Goal: Book appointment/travel/reservation

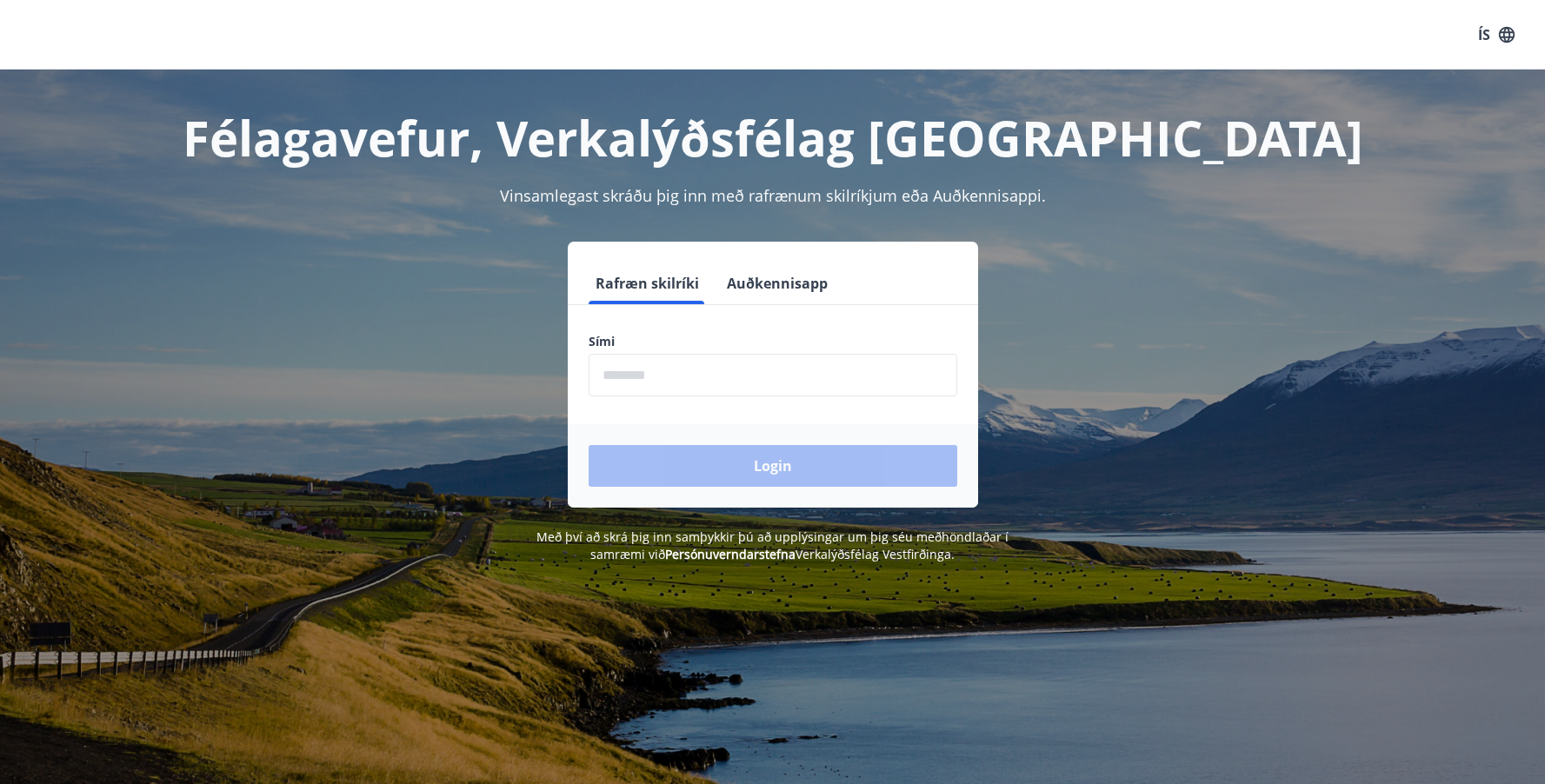
click at [667, 372] on input "phone" at bounding box center [773, 375] width 369 height 43
type input "********"
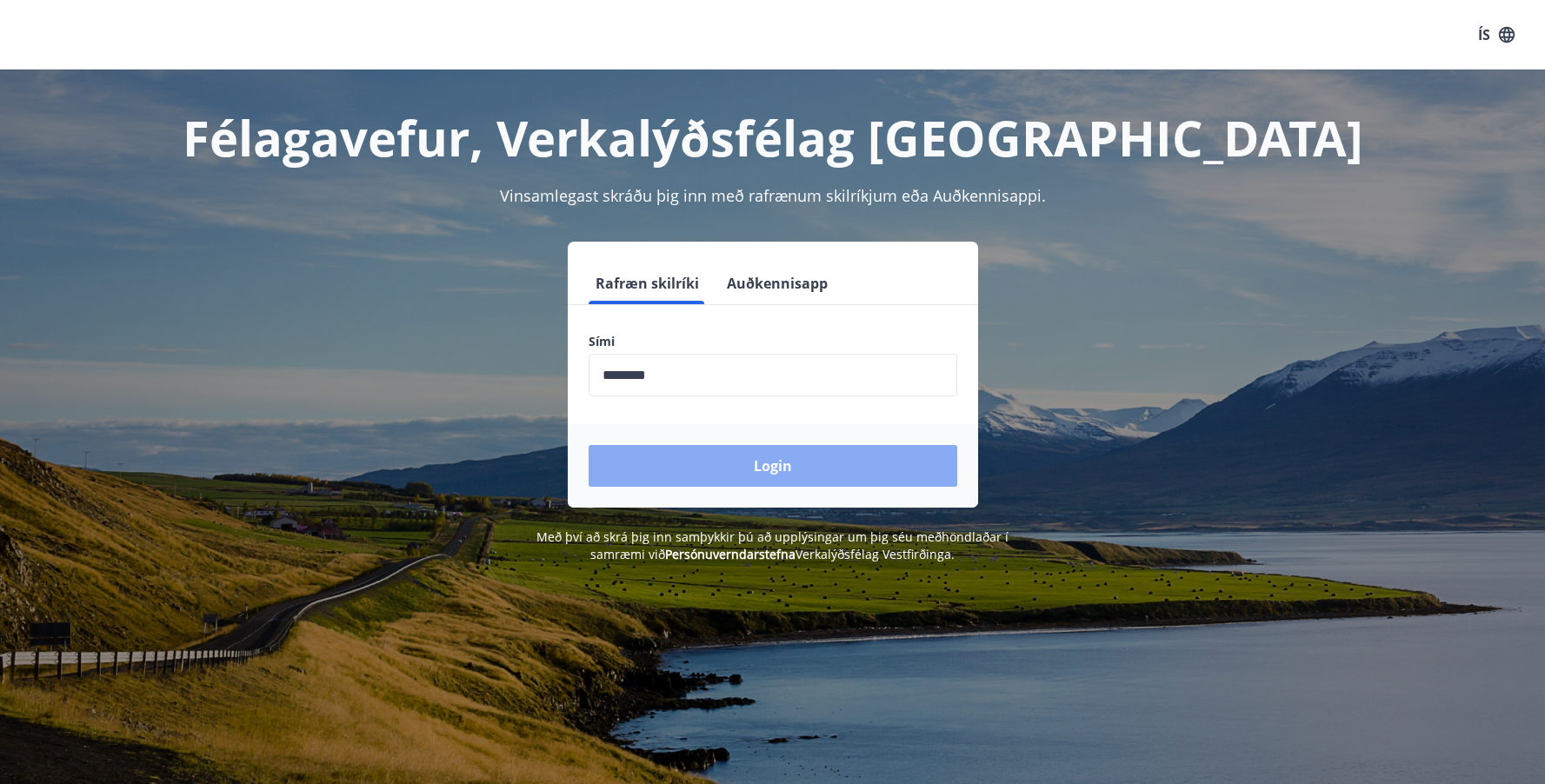
click at [779, 472] on button "Login" at bounding box center [773, 465] width 369 height 42
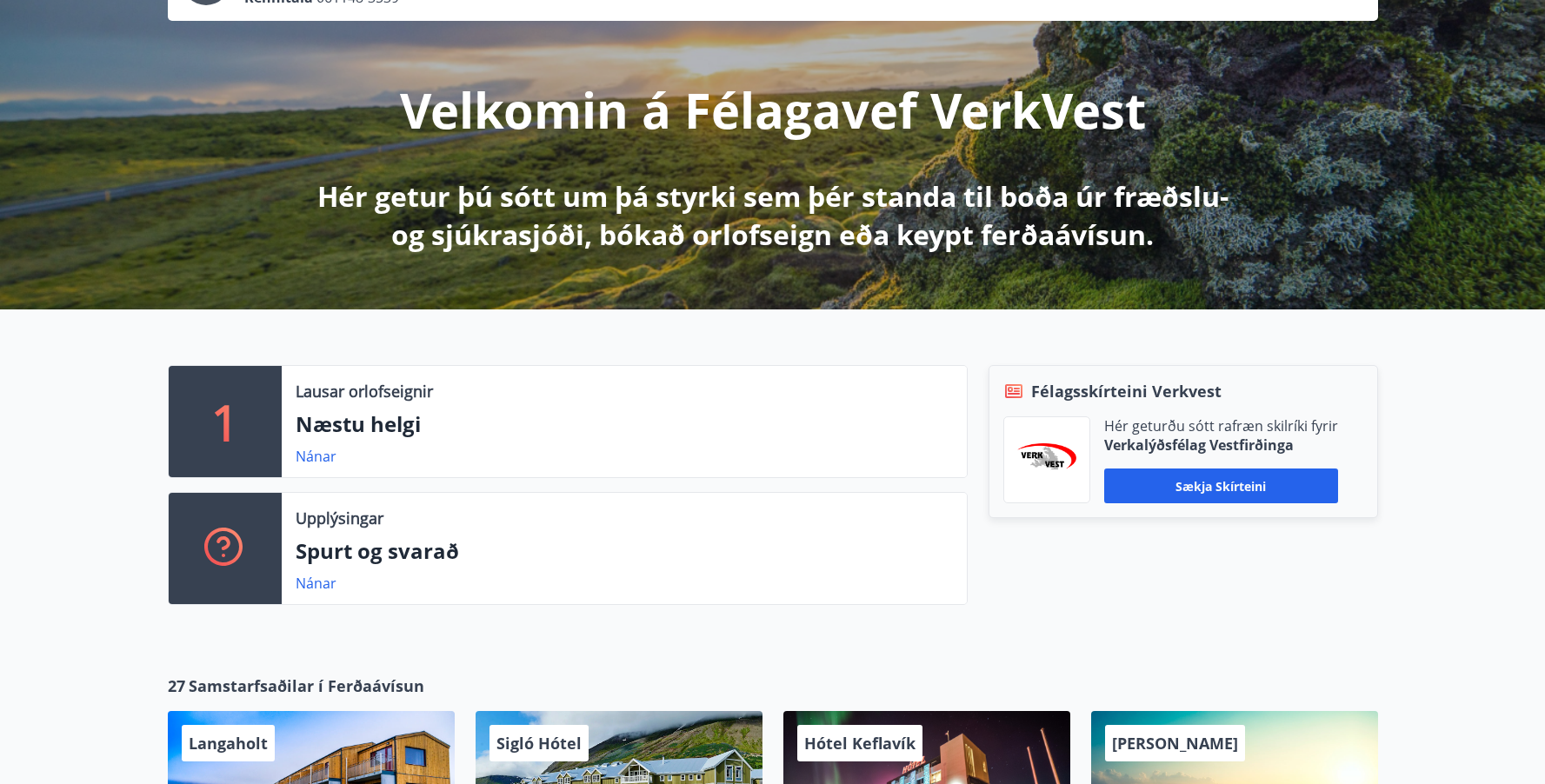
scroll to position [174, 0]
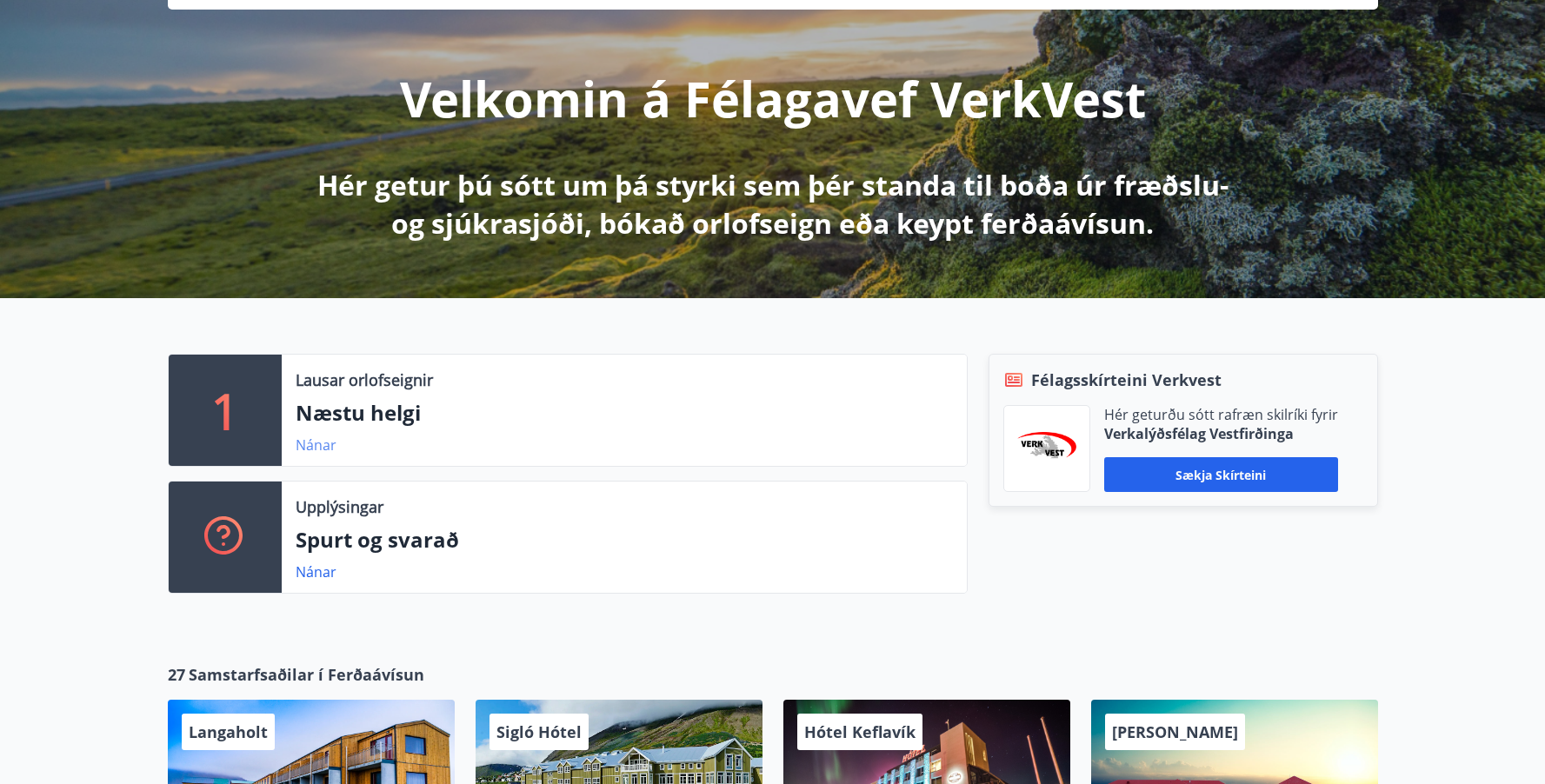
click at [307, 445] on link "Nánar" at bounding box center [316, 445] width 41 height 19
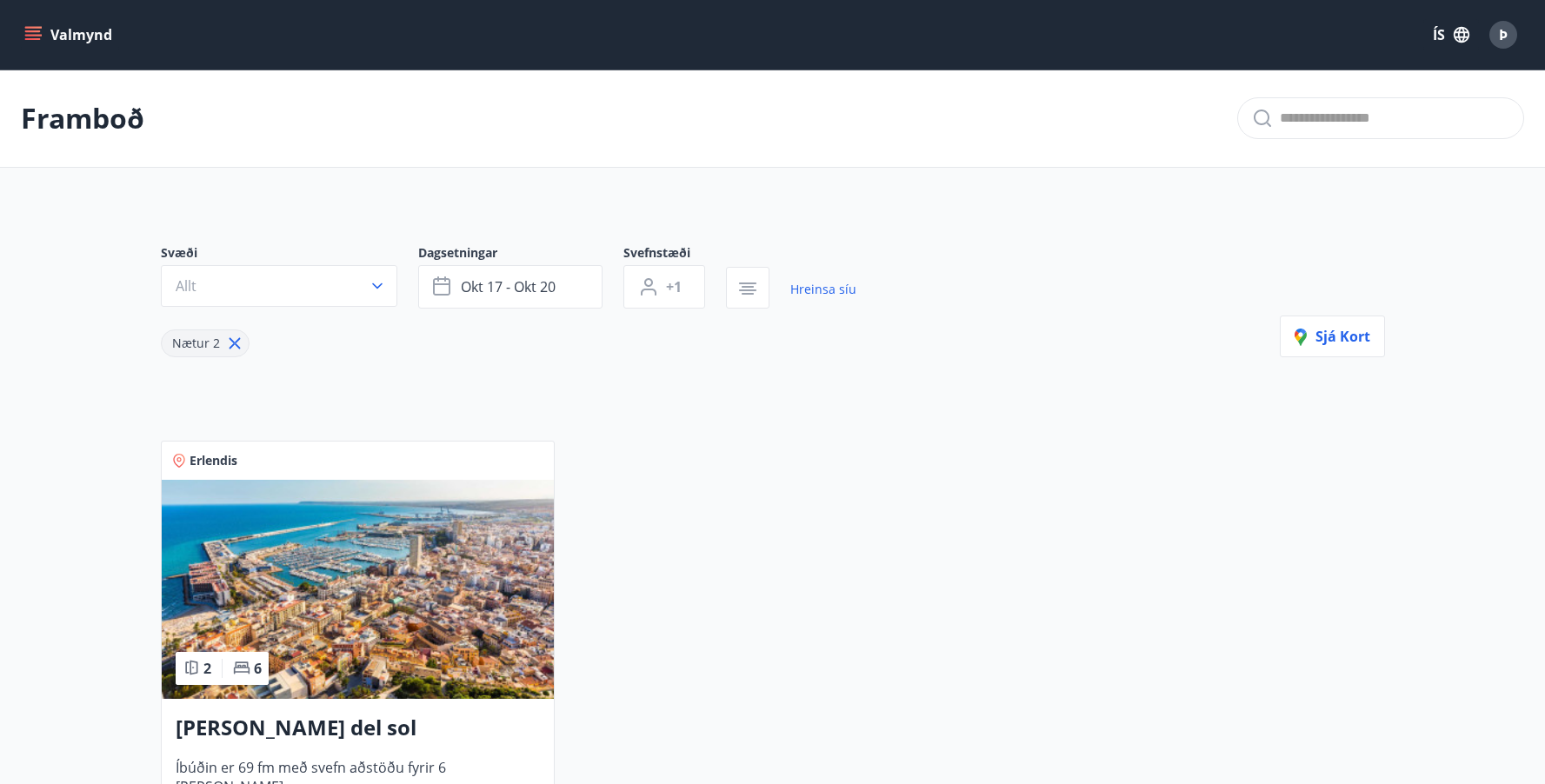
click at [374, 285] on icon "button" at bounding box center [377, 287] width 10 height 6
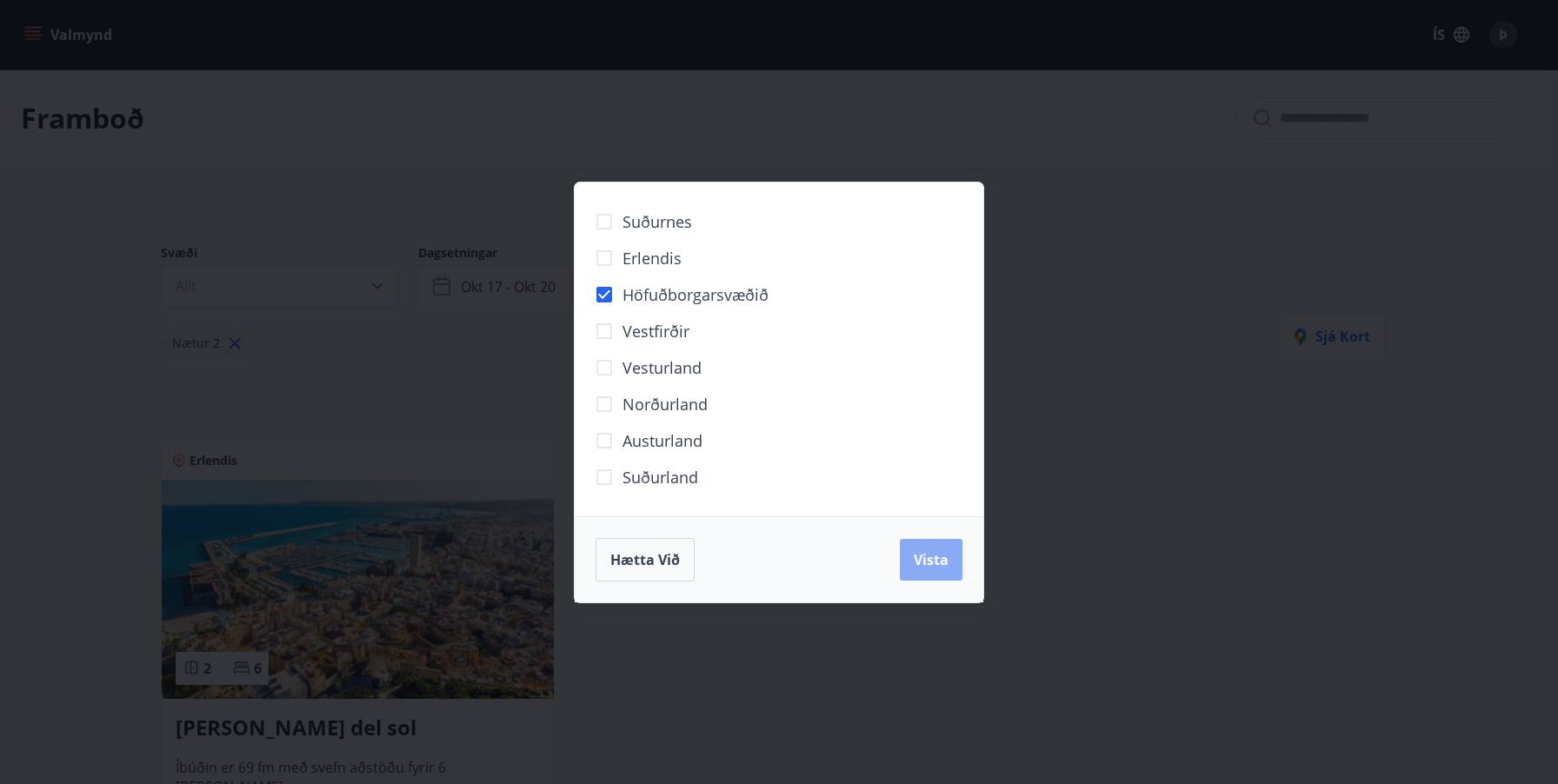
click at [938, 563] on span "Vista" at bounding box center [931, 559] width 35 height 19
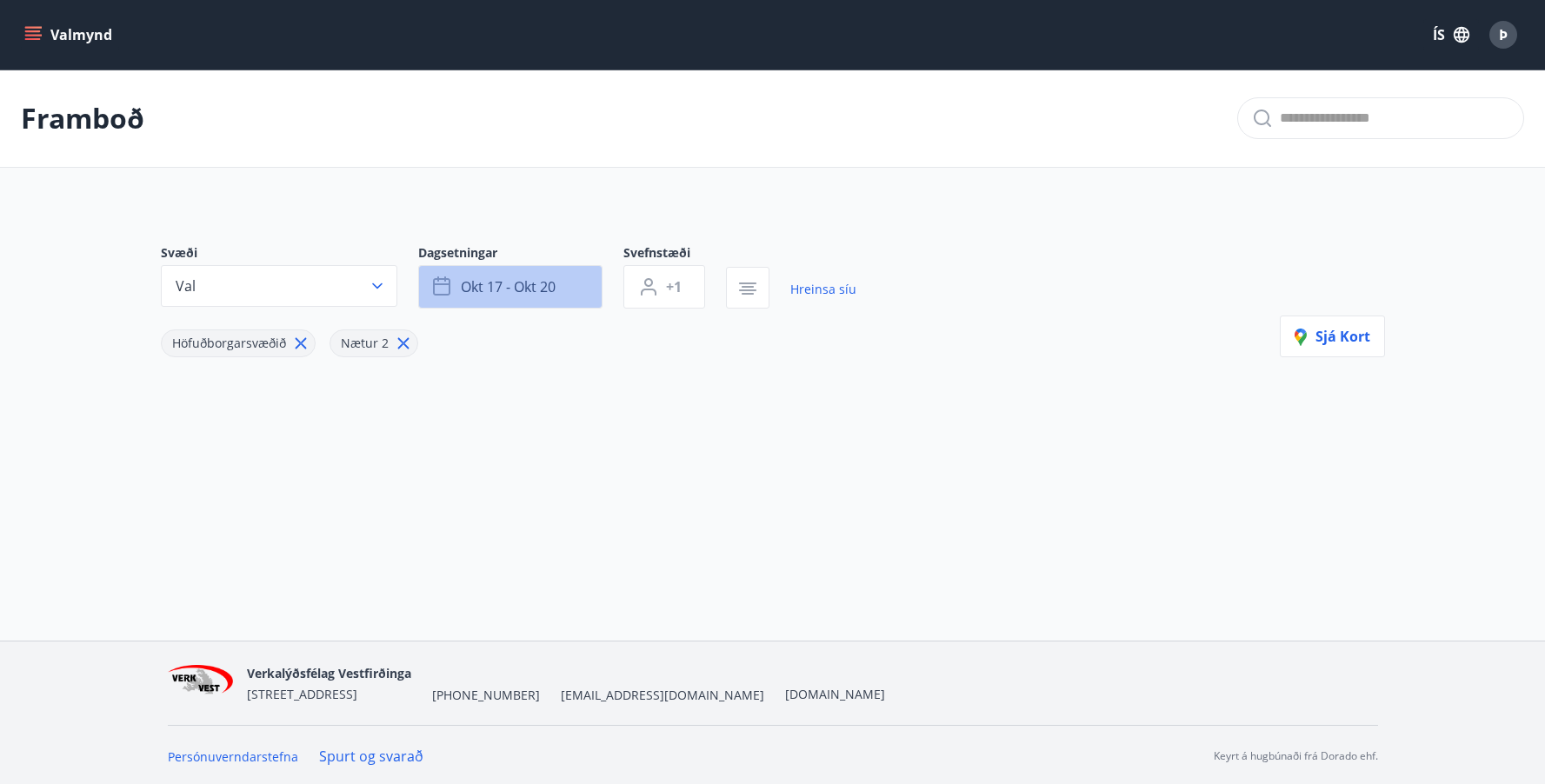
click at [531, 296] on span "okt 17 - okt 20" at bounding box center [508, 287] width 95 height 19
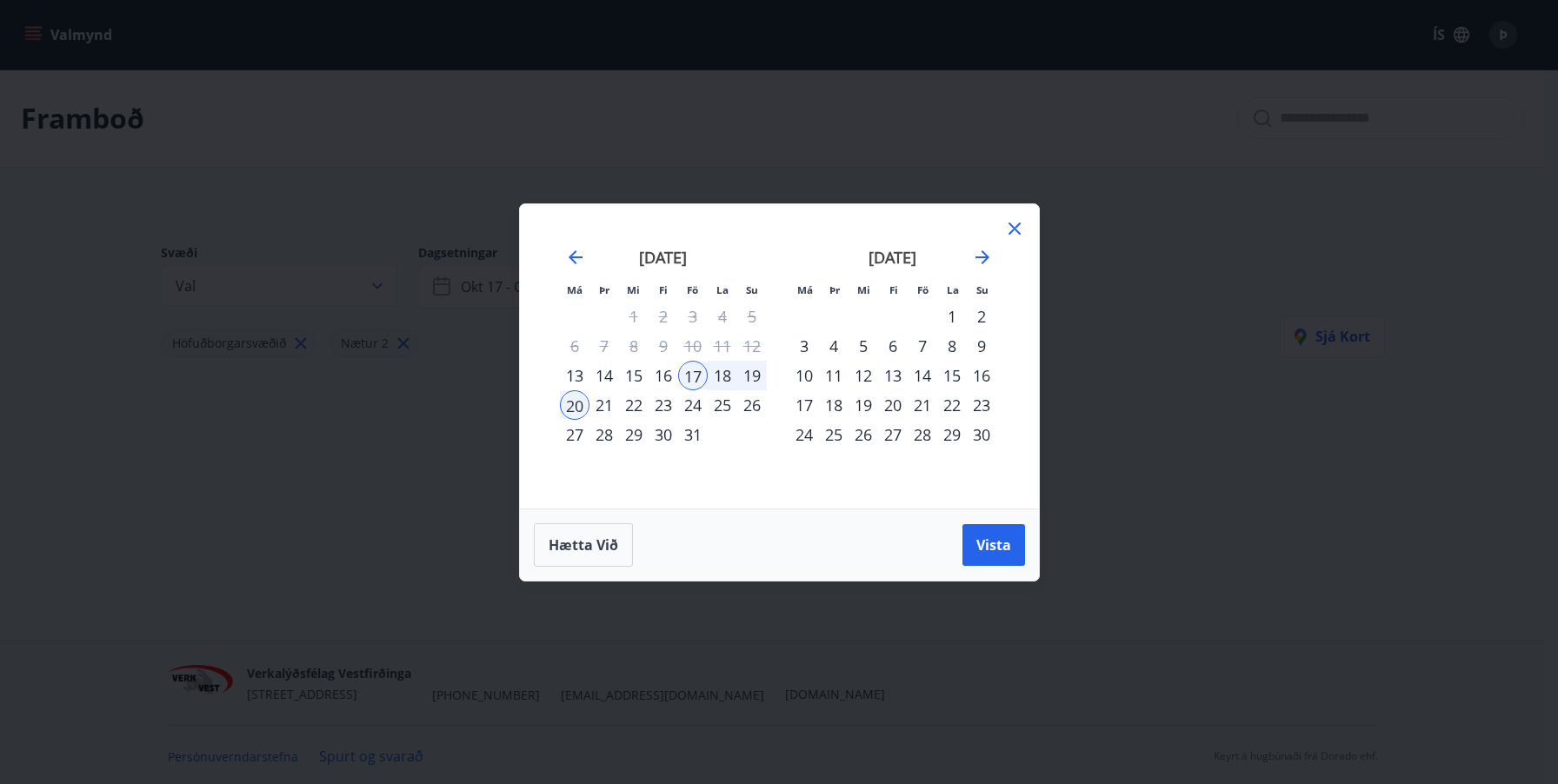
click at [722, 380] on div "18" at bounding box center [723, 375] width 30 height 30
click at [673, 370] on div "16" at bounding box center [664, 375] width 30 height 30
click at [756, 374] on div "19" at bounding box center [752, 375] width 30 height 30
click at [998, 545] on span "Vista" at bounding box center [994, 545] width 35 height 19
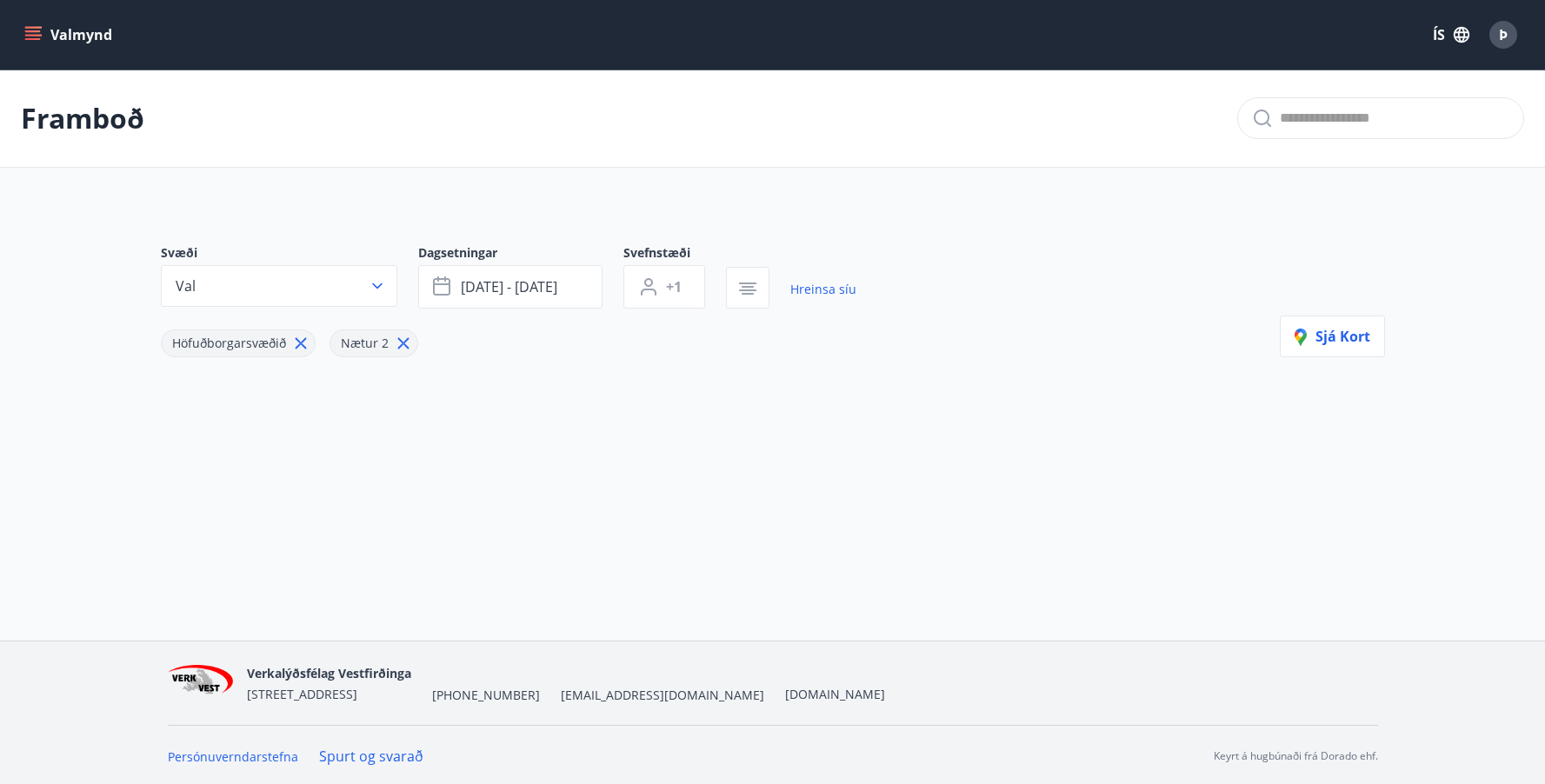
click at [399, 345] on icon at bounding box center [403, 344] width 11 height 11
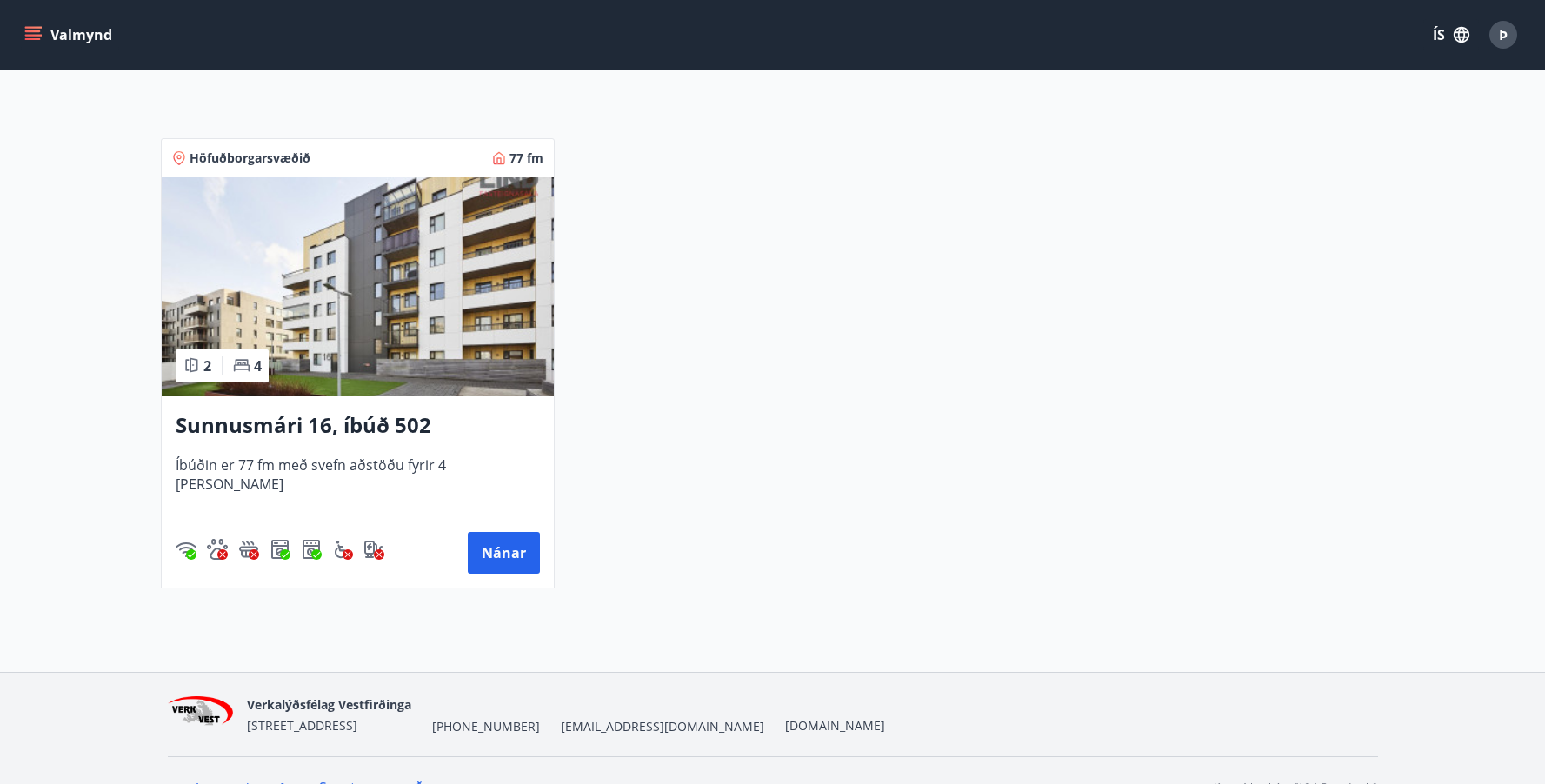
scroll to position [337, 0]
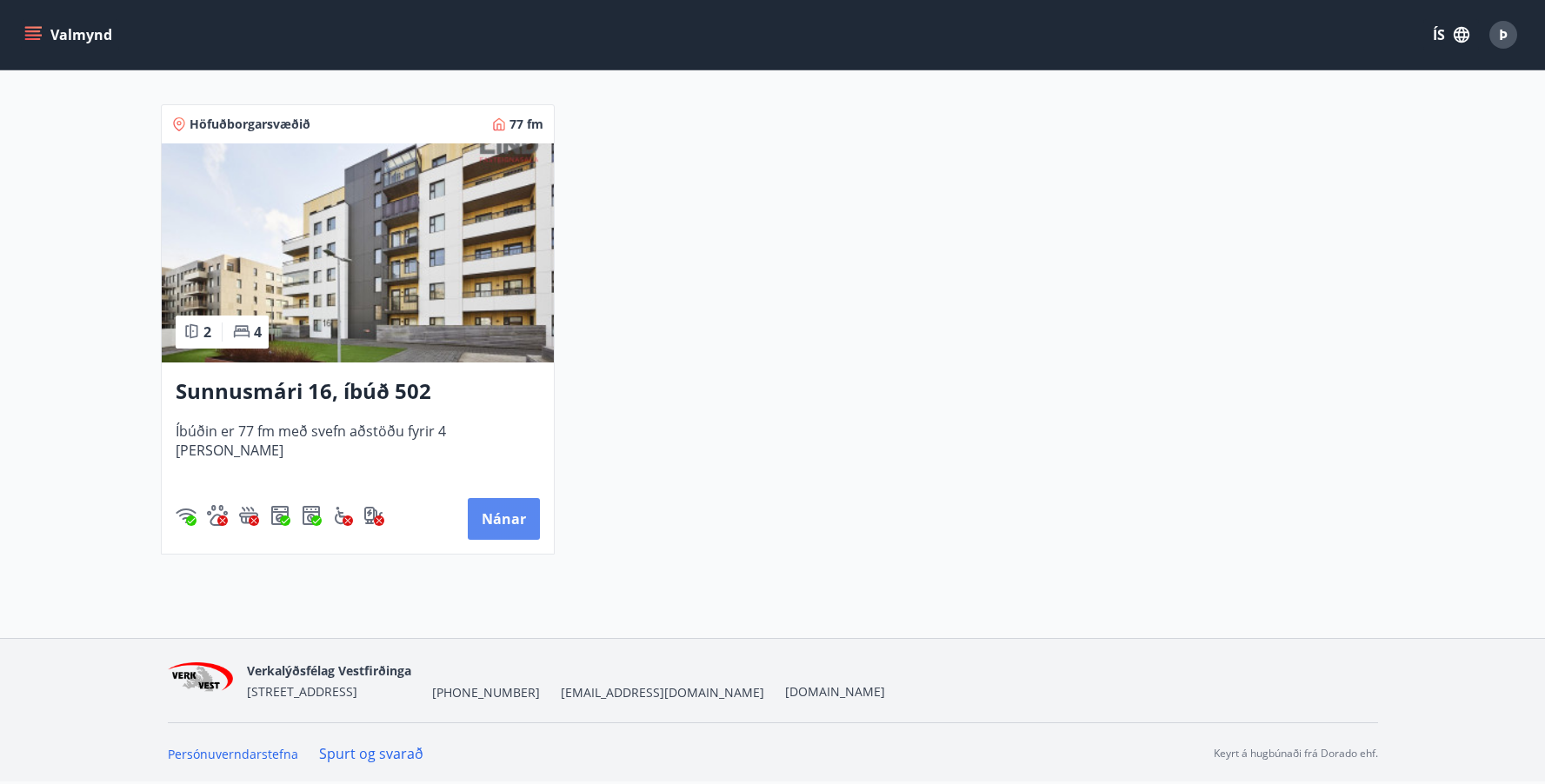
click at [513, 524] on button "Nánar" at bounding box center [504, 519] width 72 height 42
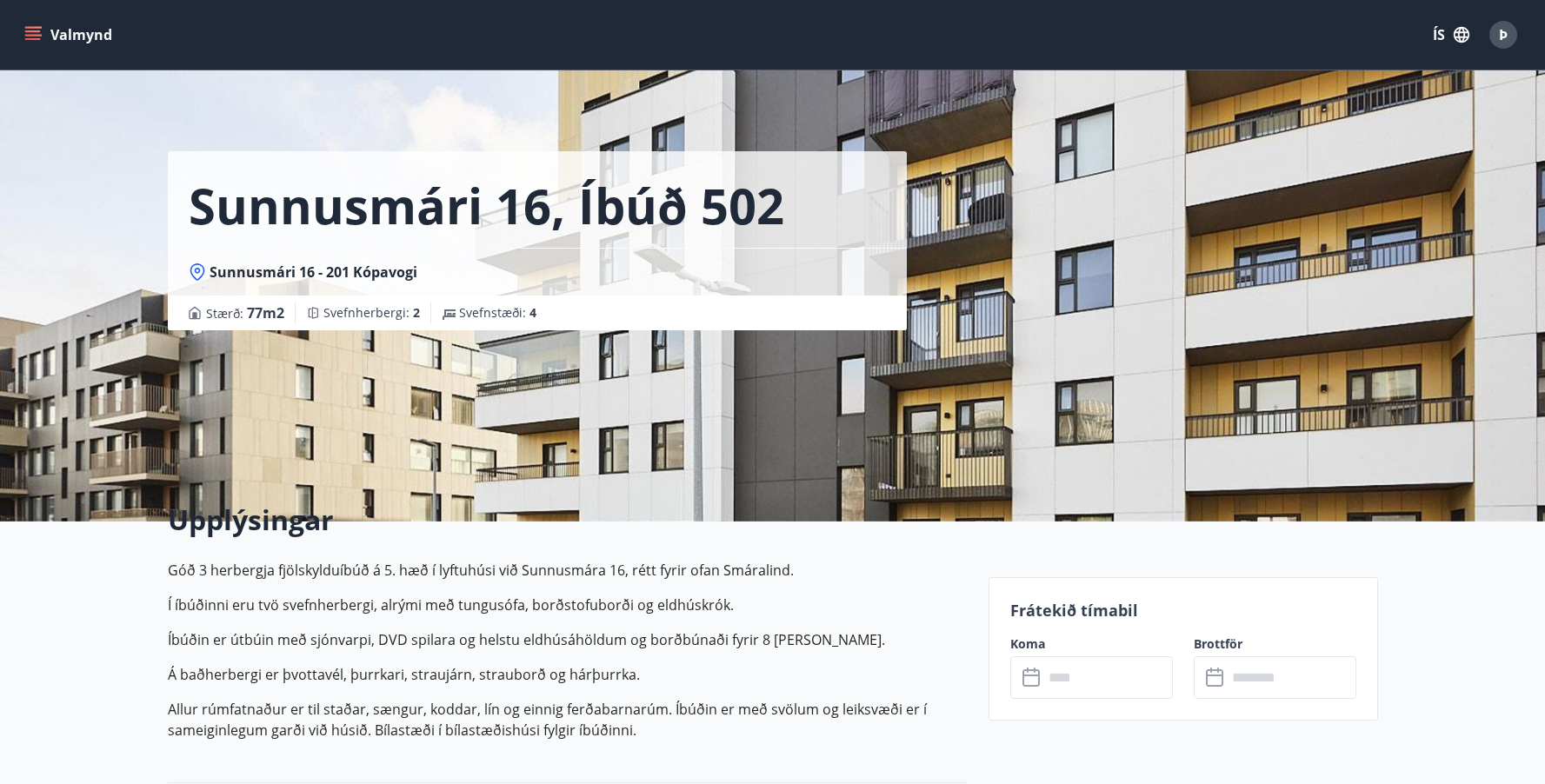
click at [1075, 683] on input "text" at bounding box center [1109, 678] width 129 height 43
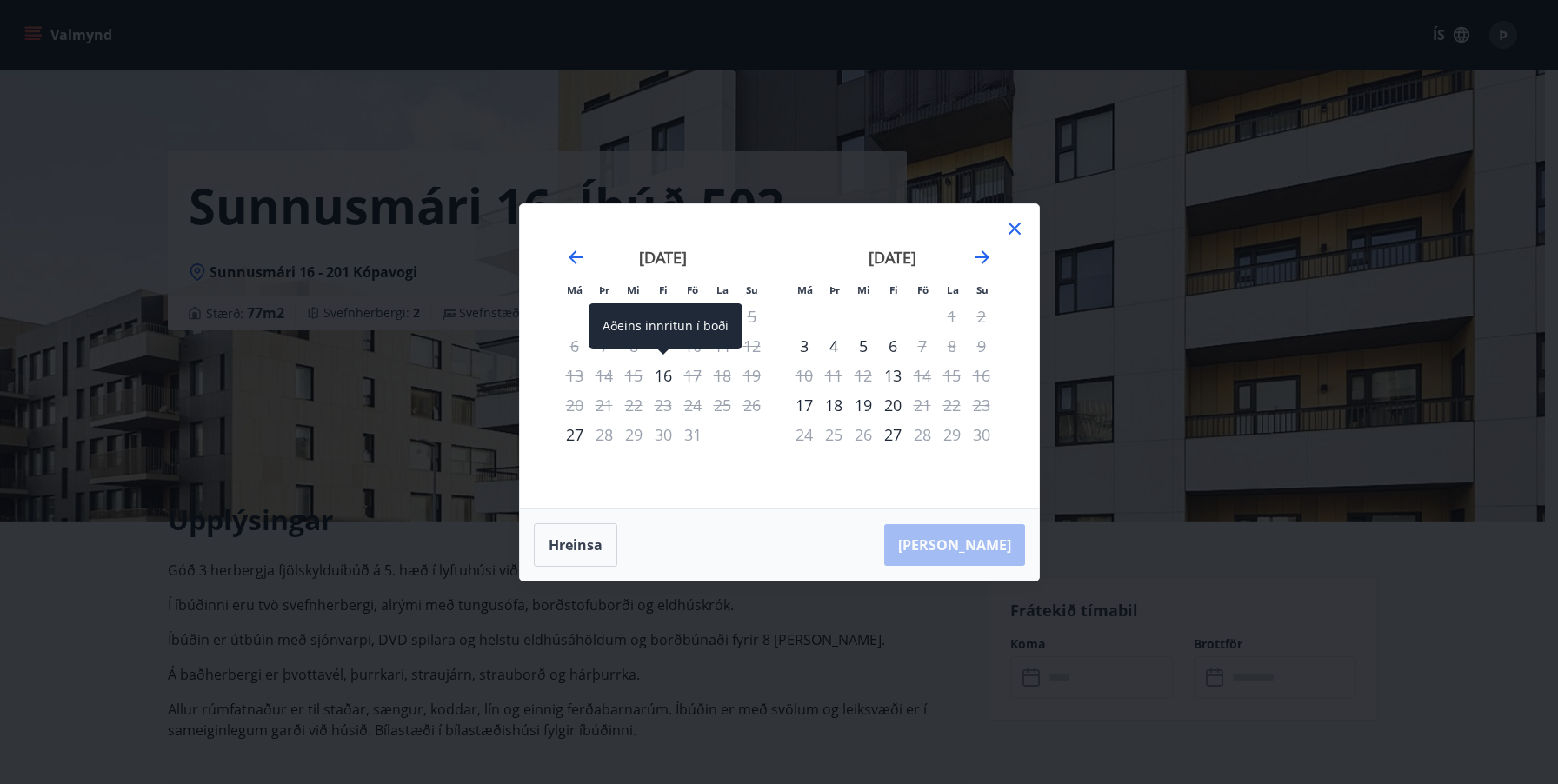
click at [664, 374] on div "16" at bounding box center [664, 375] width 30 height 30
click at [1021, 232] on icon at bounding box center [1014, 228] width 21 height 21
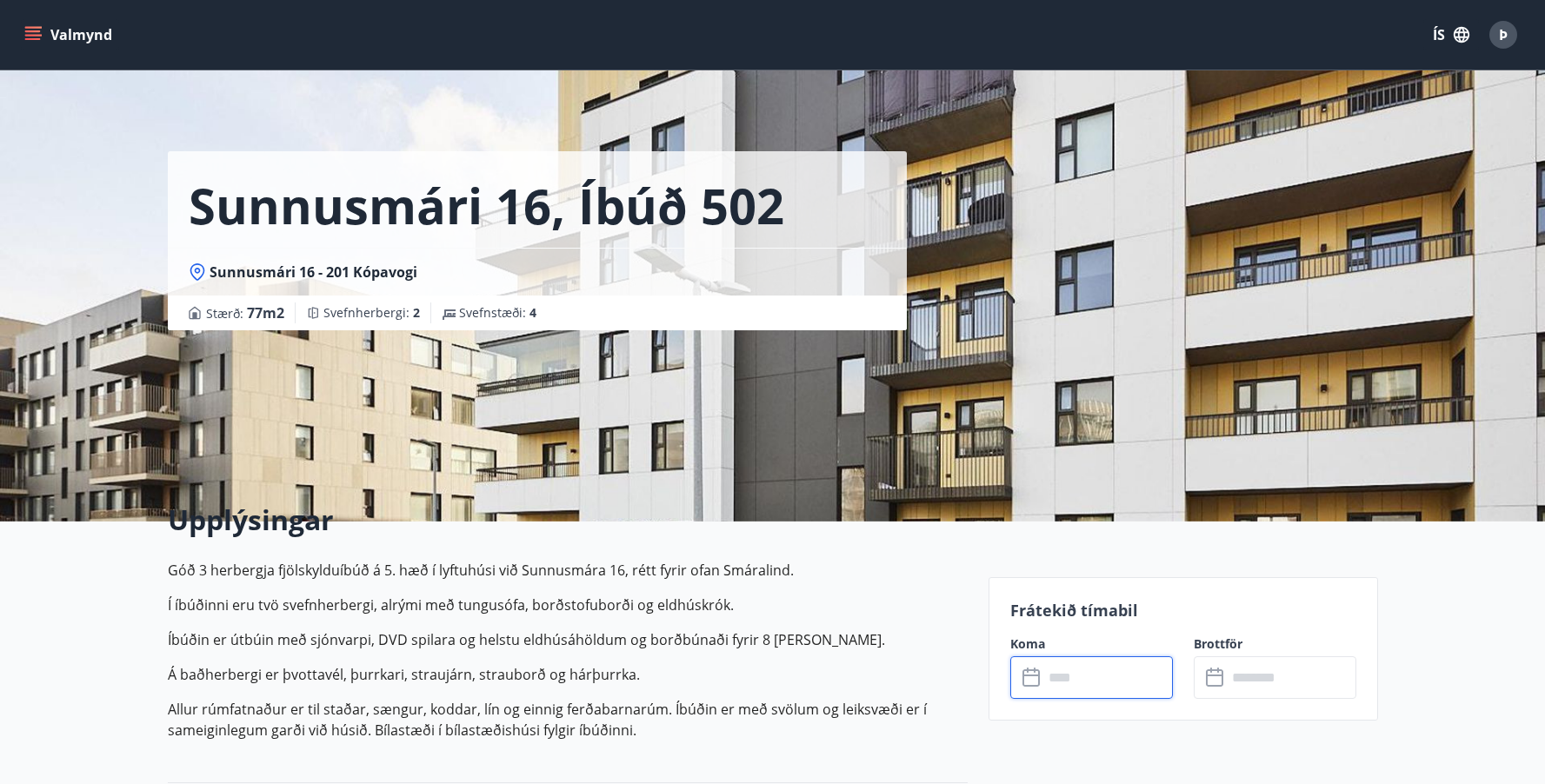
click at [1047, 683] on input "text" at bounding box center [1109, 678] width 129 height 43
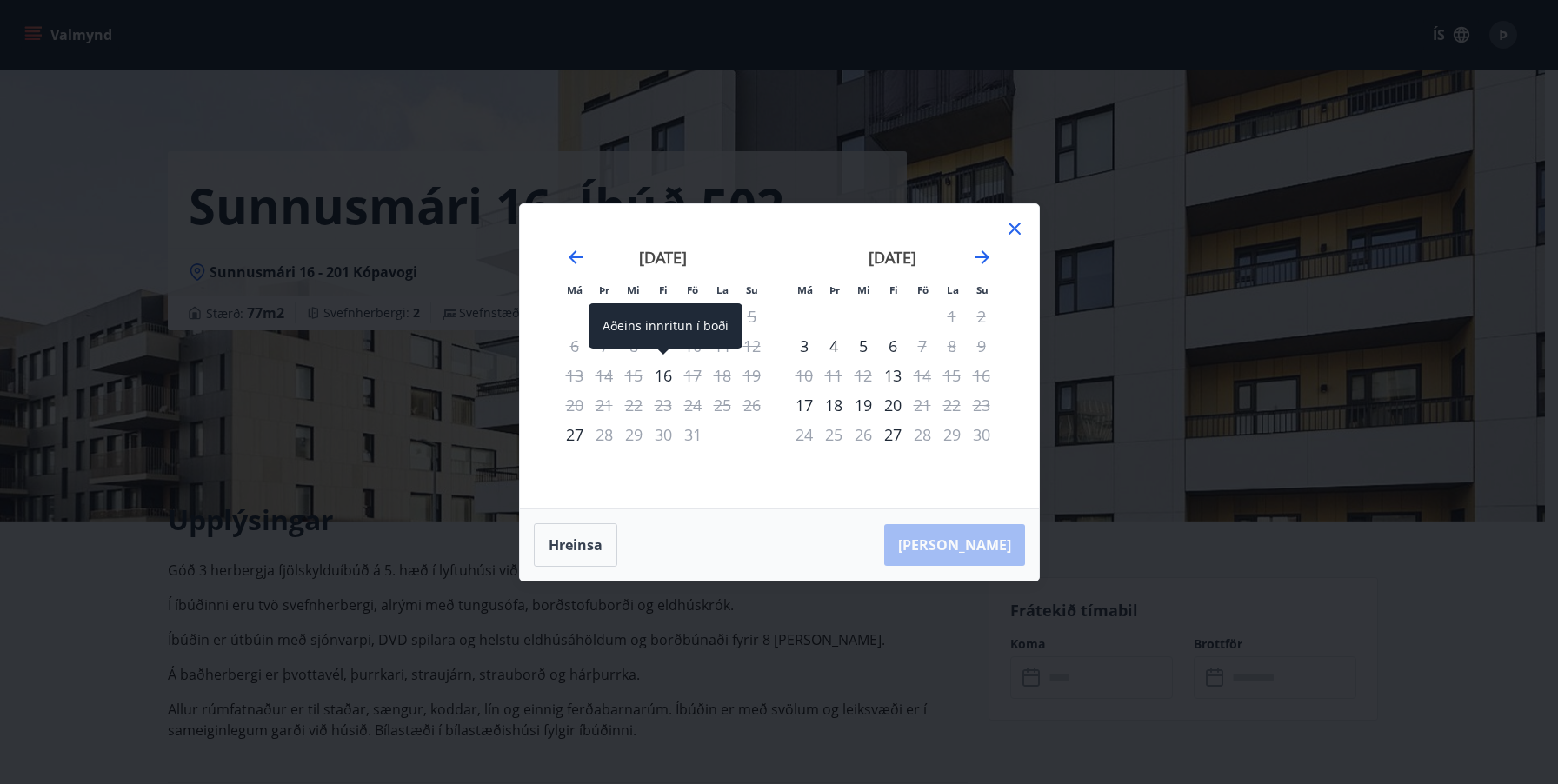
click at [674, 372] on div "16" at bounding box center [664, 375] width 30 height 30
click at [985, 545] on div "[PERSON_NAME]" at bounding box center [779, 545] width 519 height 71
click at [1014, 228] on icon at bounding box center [1014, 227] width 3 height 3
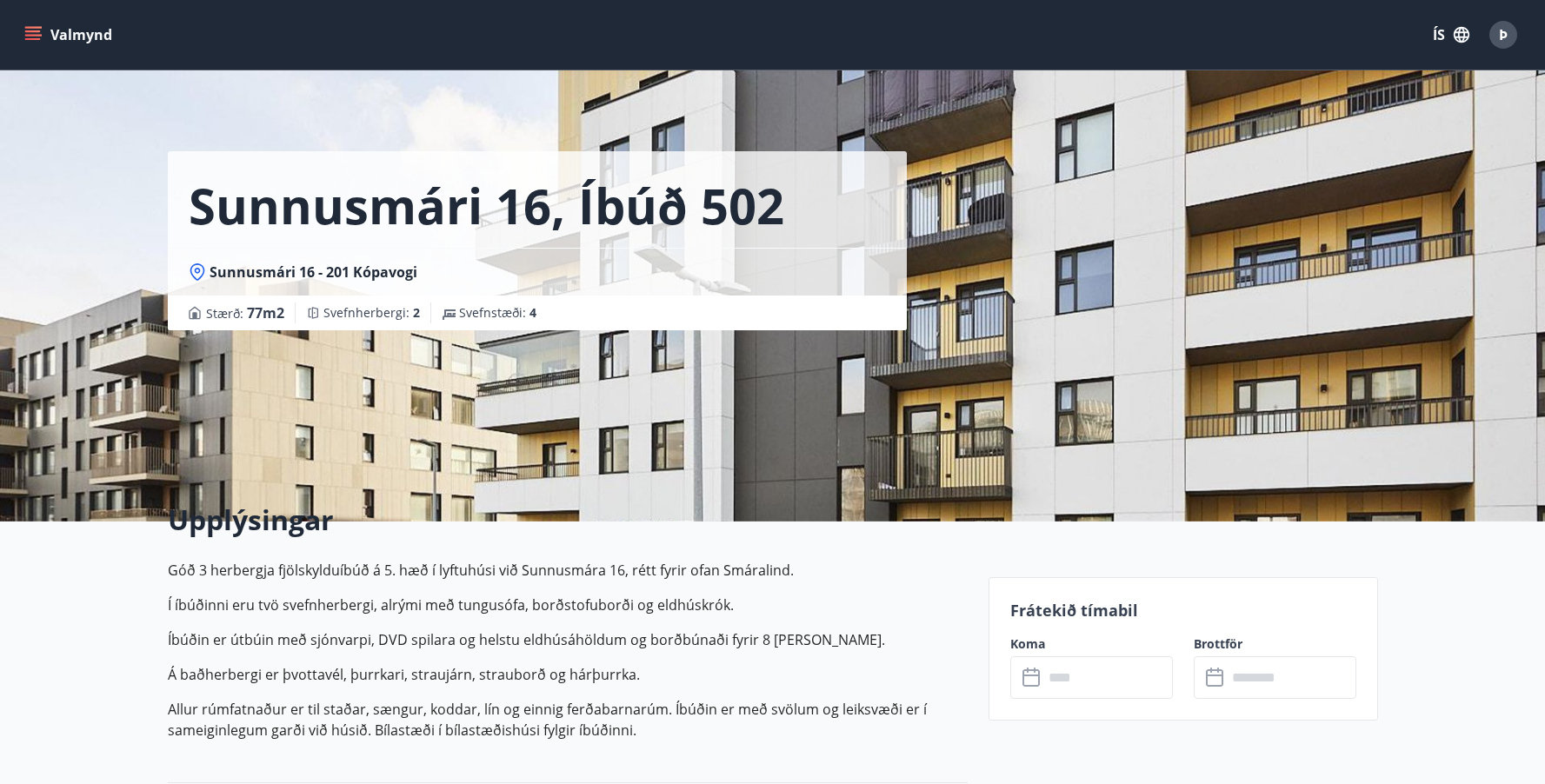
click at [1029, 681] on icon at bounding box center [1033, 678] width 21 height 21
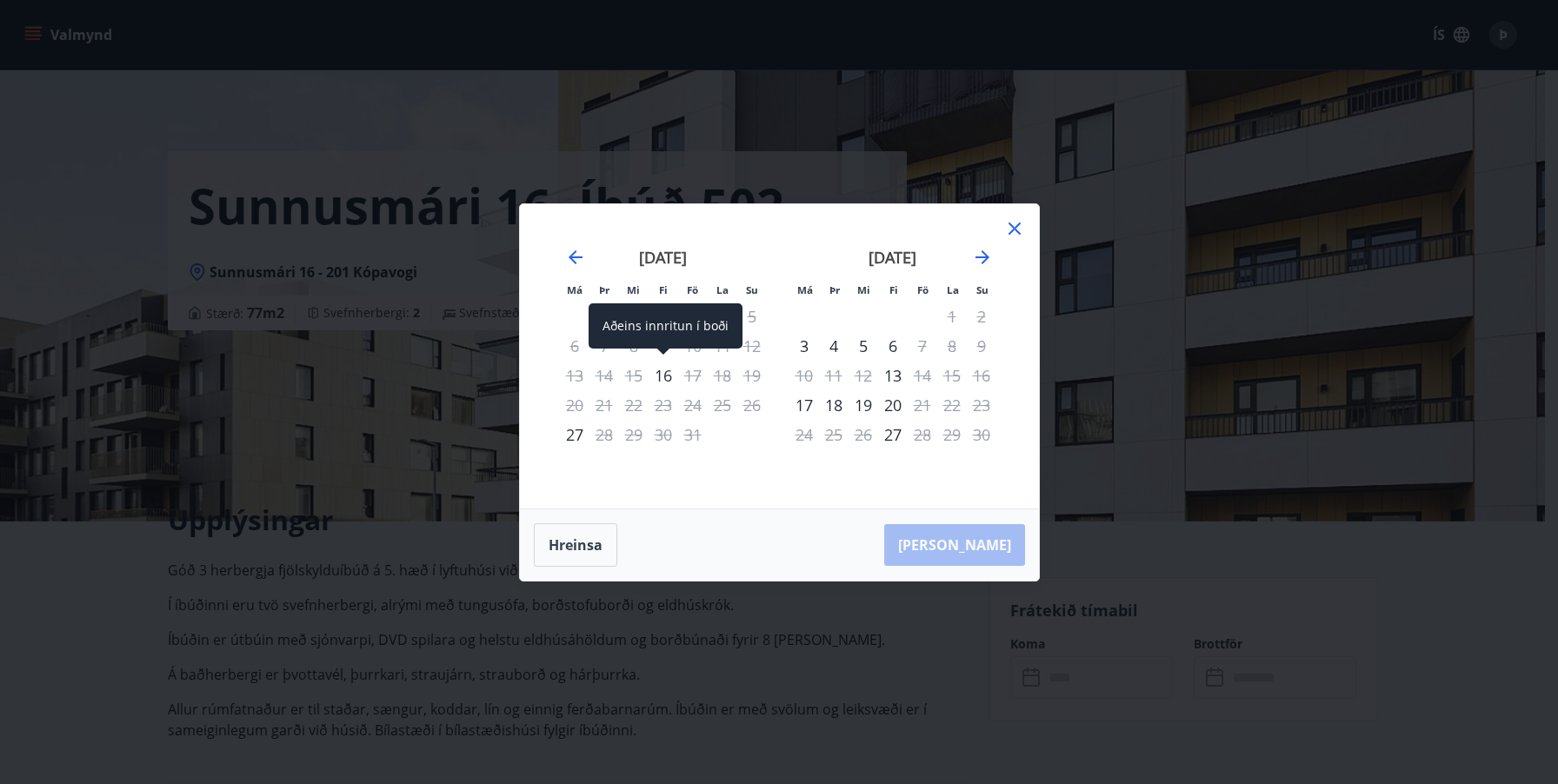
click at [669, 378] on div "16" at bounding box center [664, 375] width 30 height 30
click at [1007, 553] on div "[PERSON_NAME]" at bounding box center [779, 545] width 519 height 71
click at [578, 551] on button "Hreinsa" at bounding box center [575, 545] width 83 height 43
click at [696, 376] on div "17" at bounding box center [693, 375] width 30 height 30
click at [673, 373] on div "16" at bounding box center [664, 375] width 30 height 30
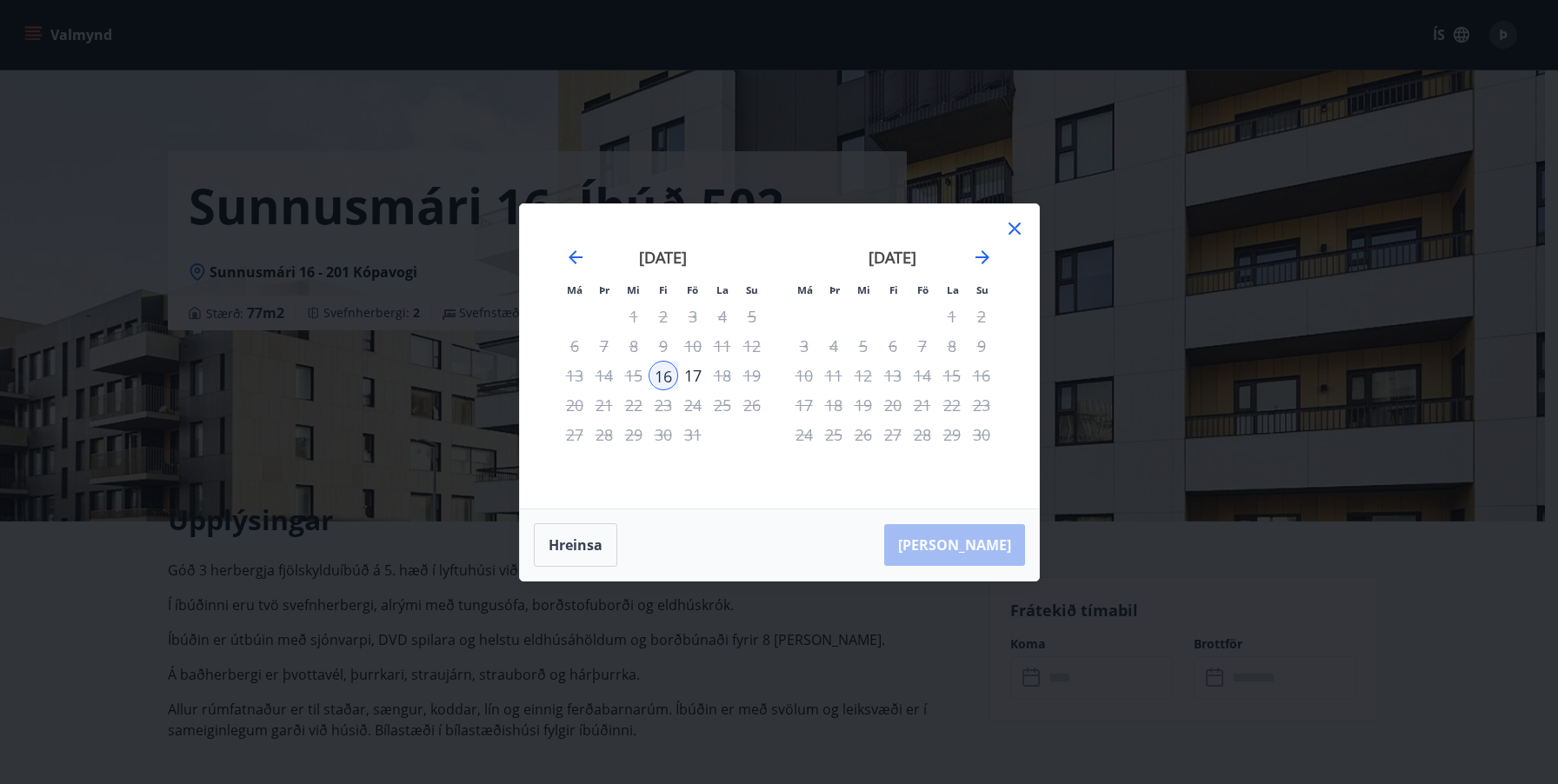
click at [1102, 690] on div "Má Þr Mi Fi Fö La Su Má Þr Mi Fi Fö La Su [DATE] 1 2 3 4 5 6 7 8 9 10 11 12 13 …" at bounding box center [779, 392] width 1558 height 784
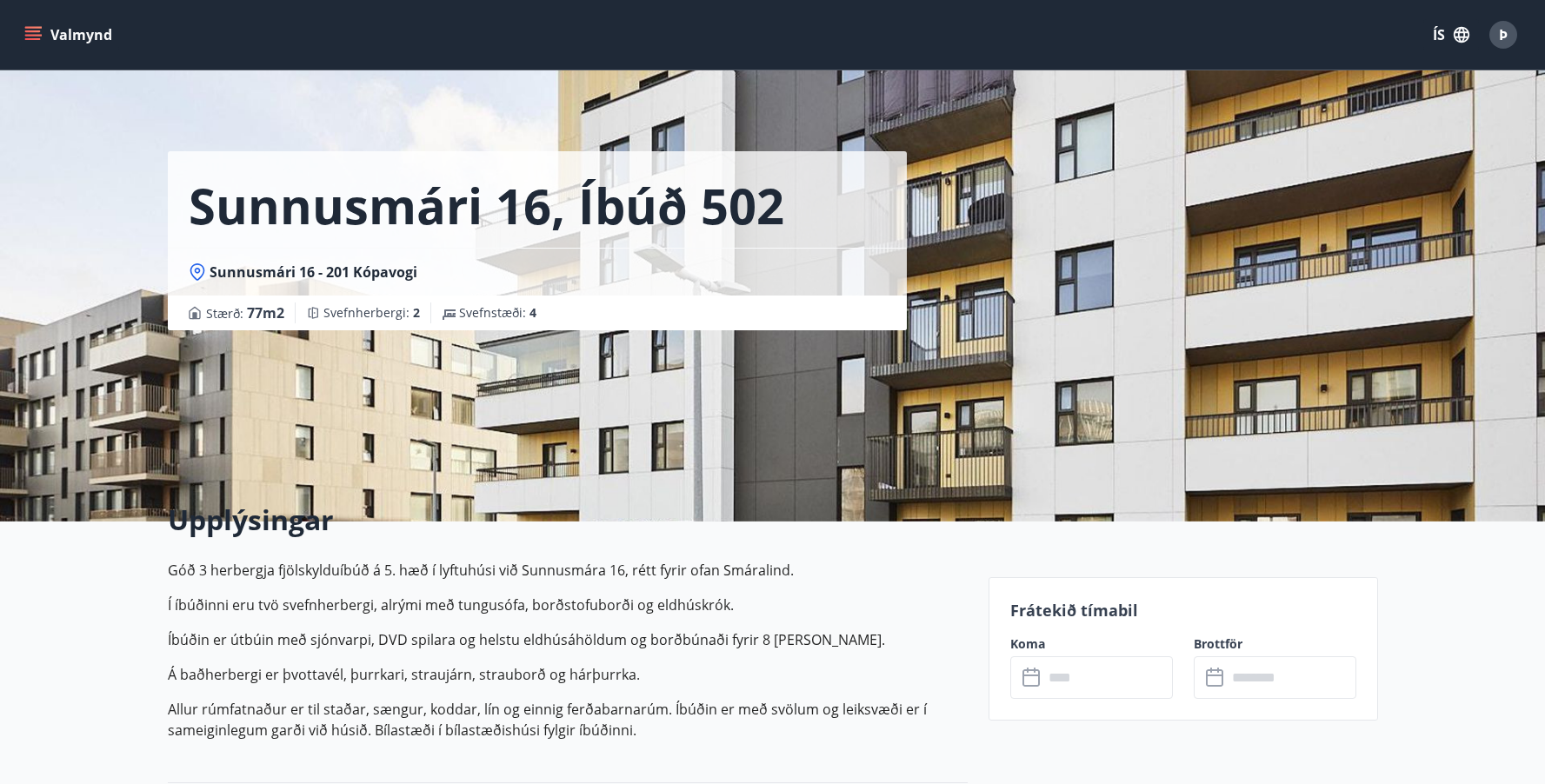
click at [33, 36] on icon "menu" at bounding box center [34, 35] width 19 height 2
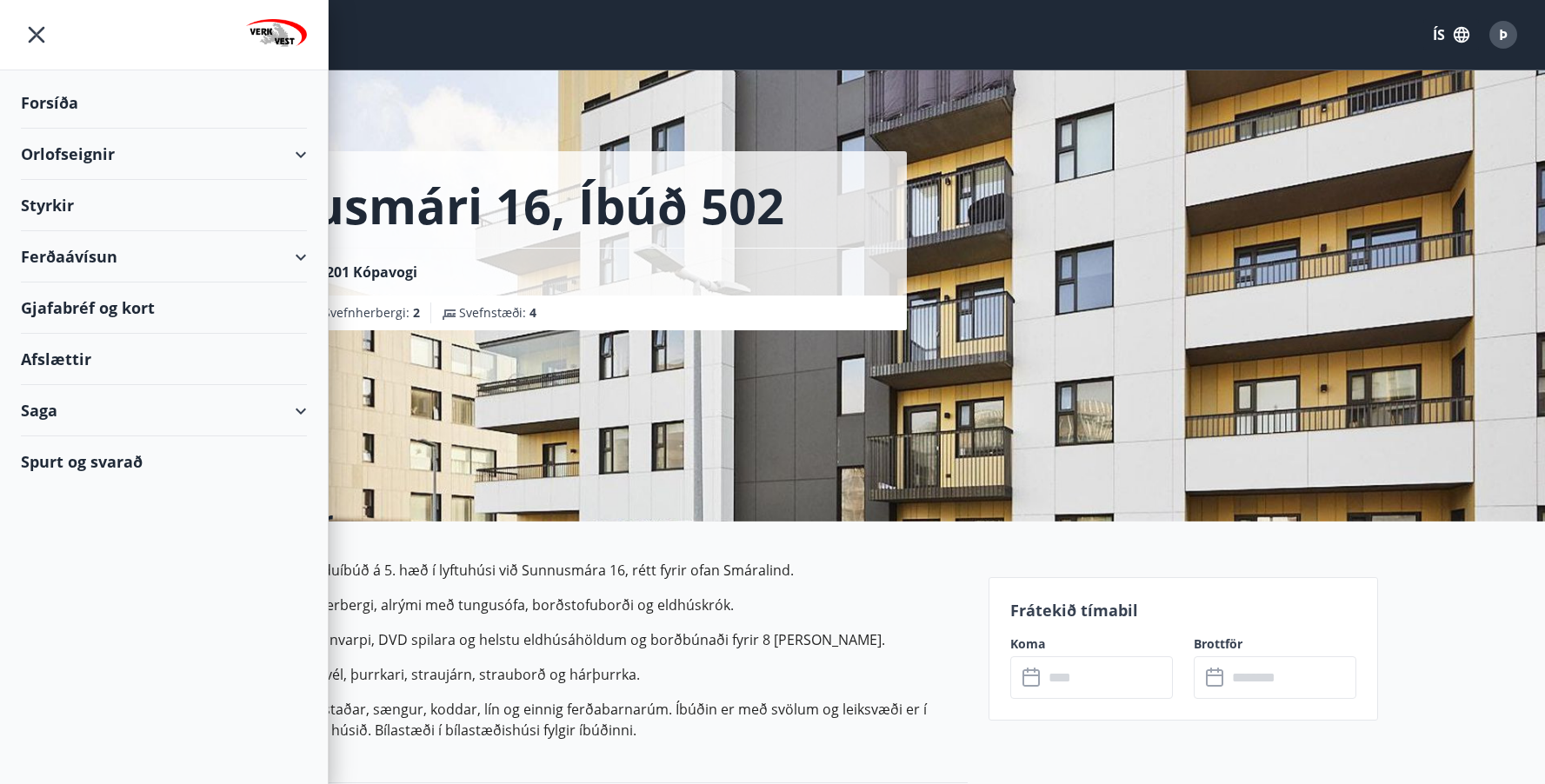
click at [51, 109] on div "Forsíða" at bounding box center [164, 103] width 286 height 51
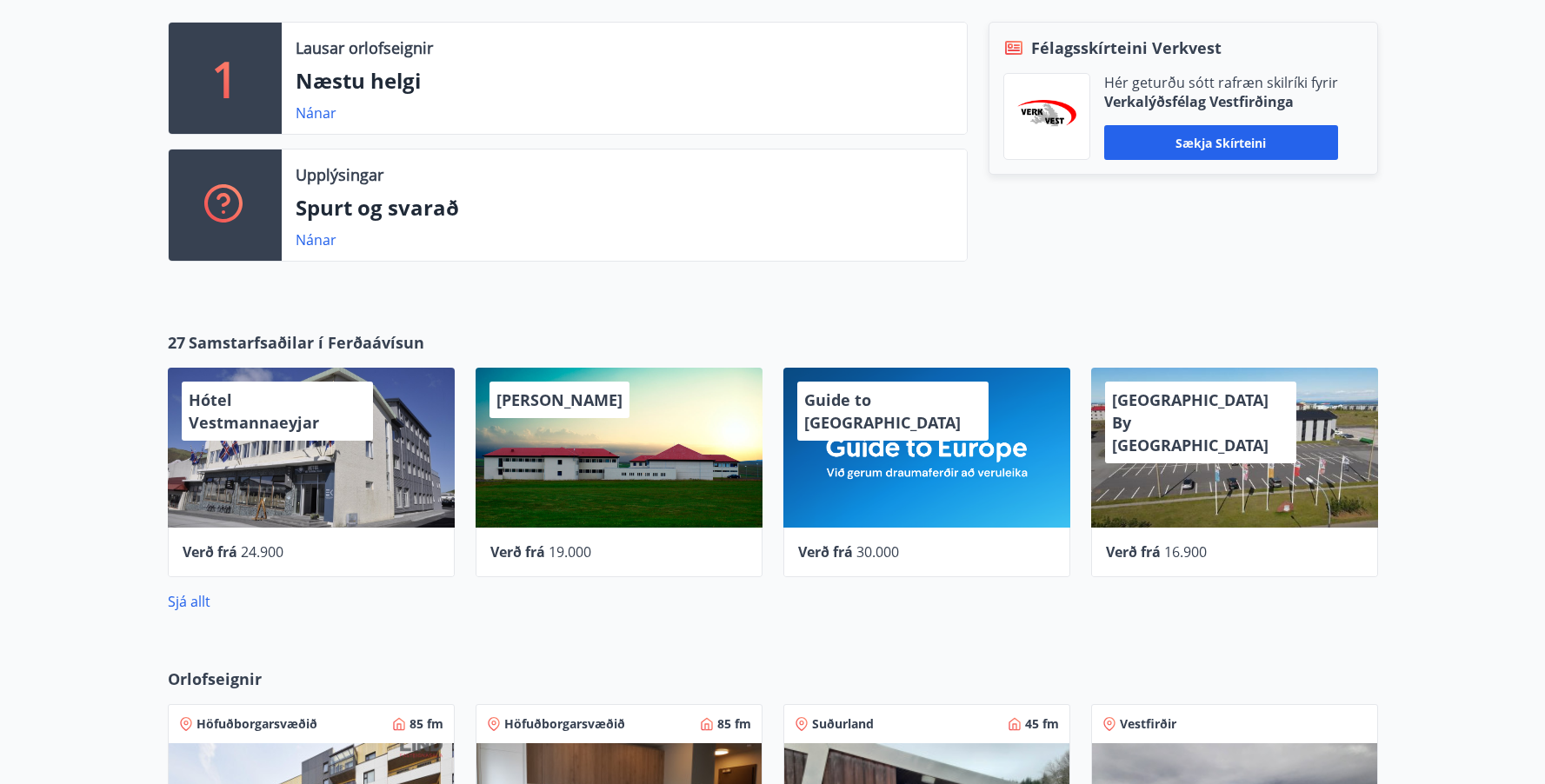
scroll to position [261, 0]
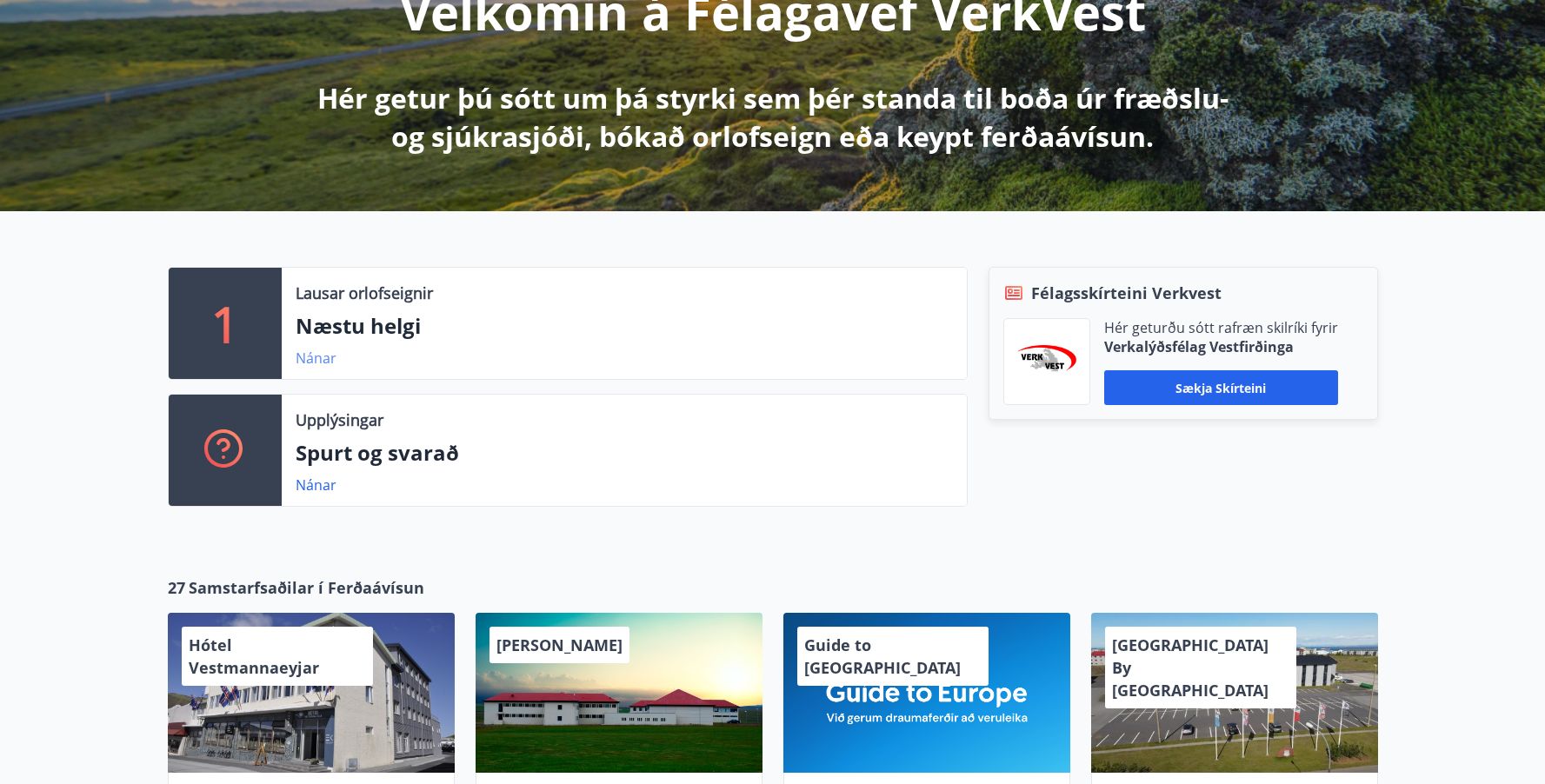
click at [320, 359] on link "Nánar" at bounding box center [316, 358] width 41 height 19
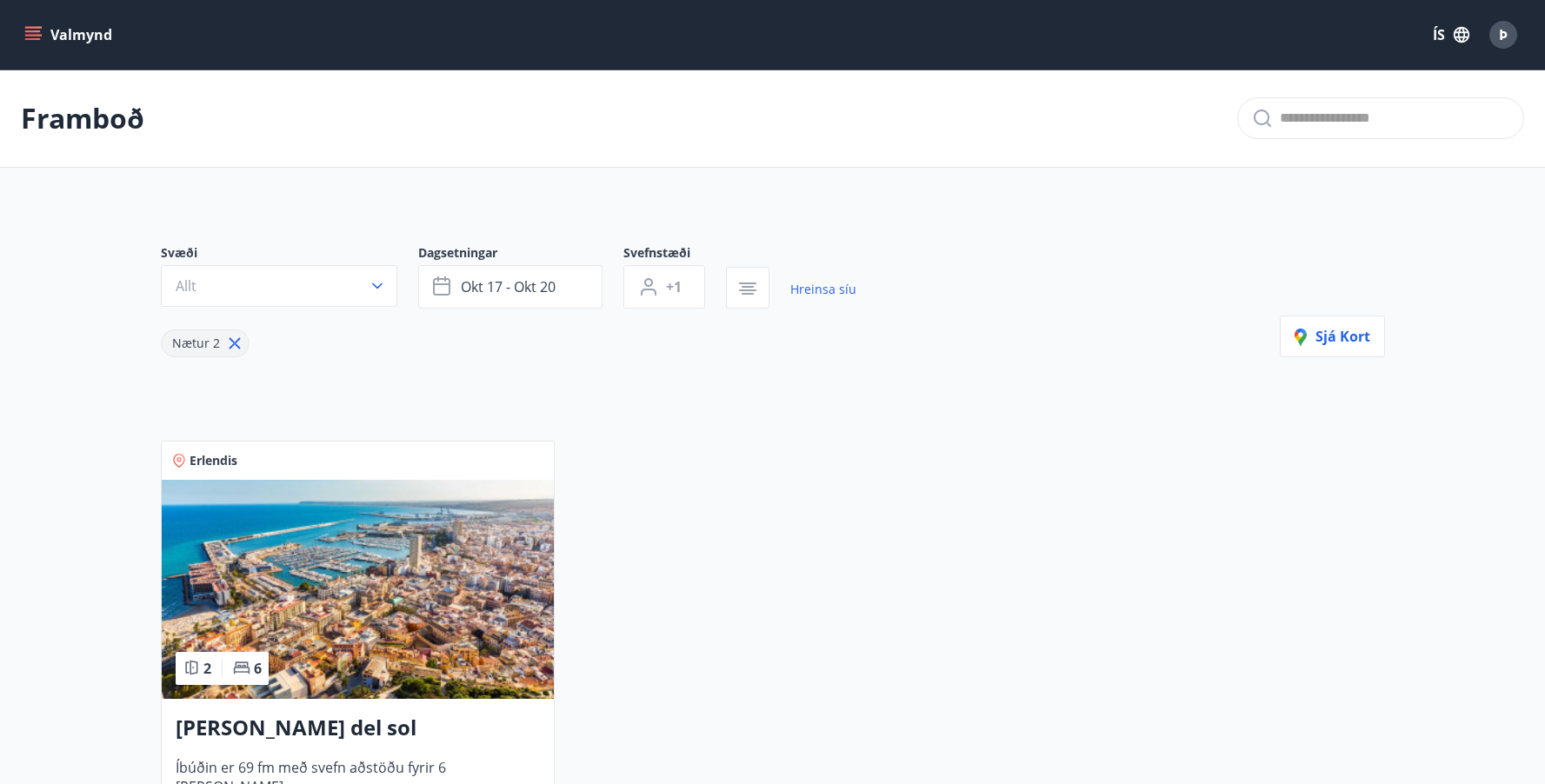
click at [232, 349] on icon at bounding box center [235, 343] width 19 height 19
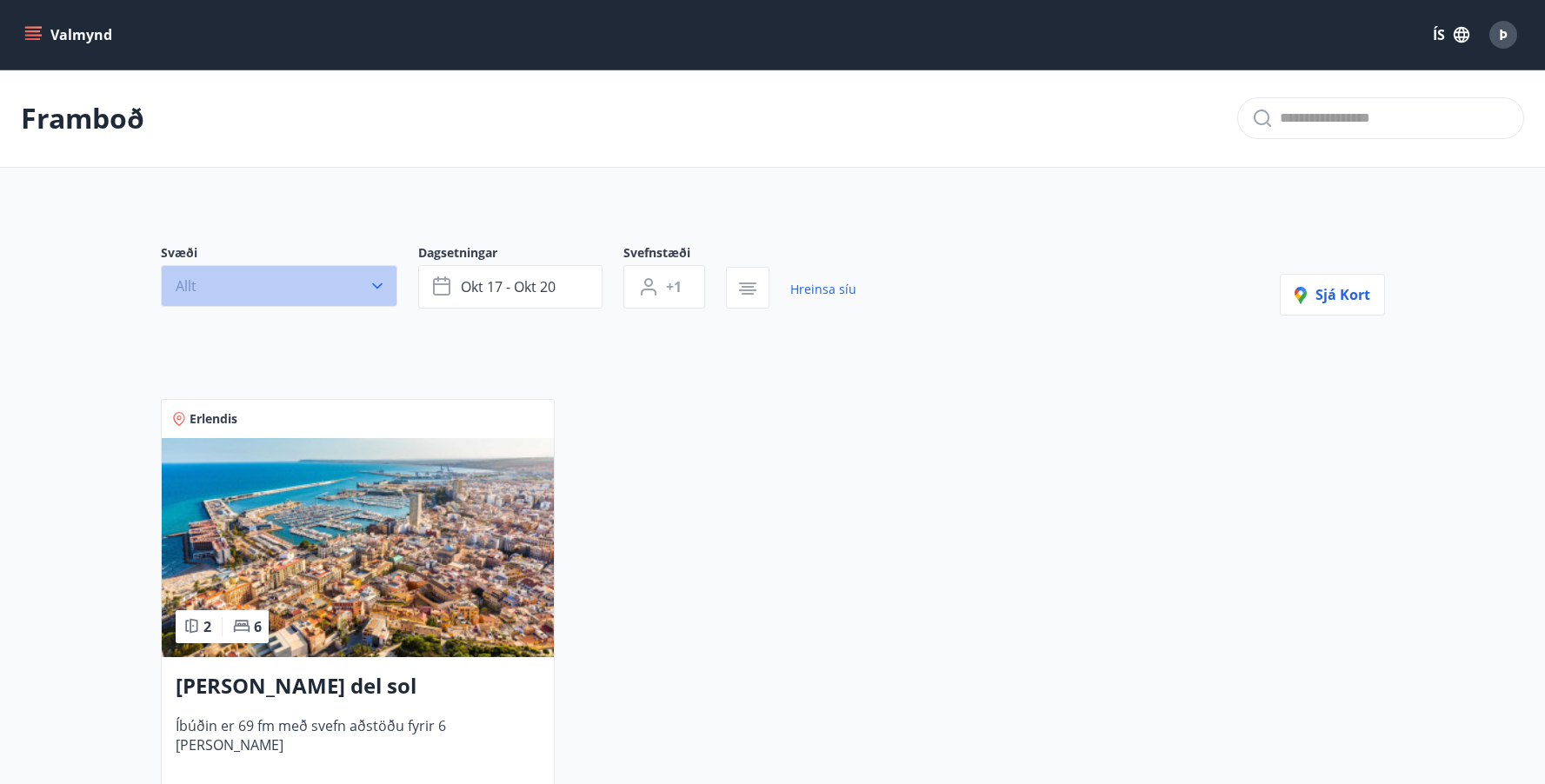
click at [384, 290] on icon "button" at bounding box center [377, 286] width 18 height 18
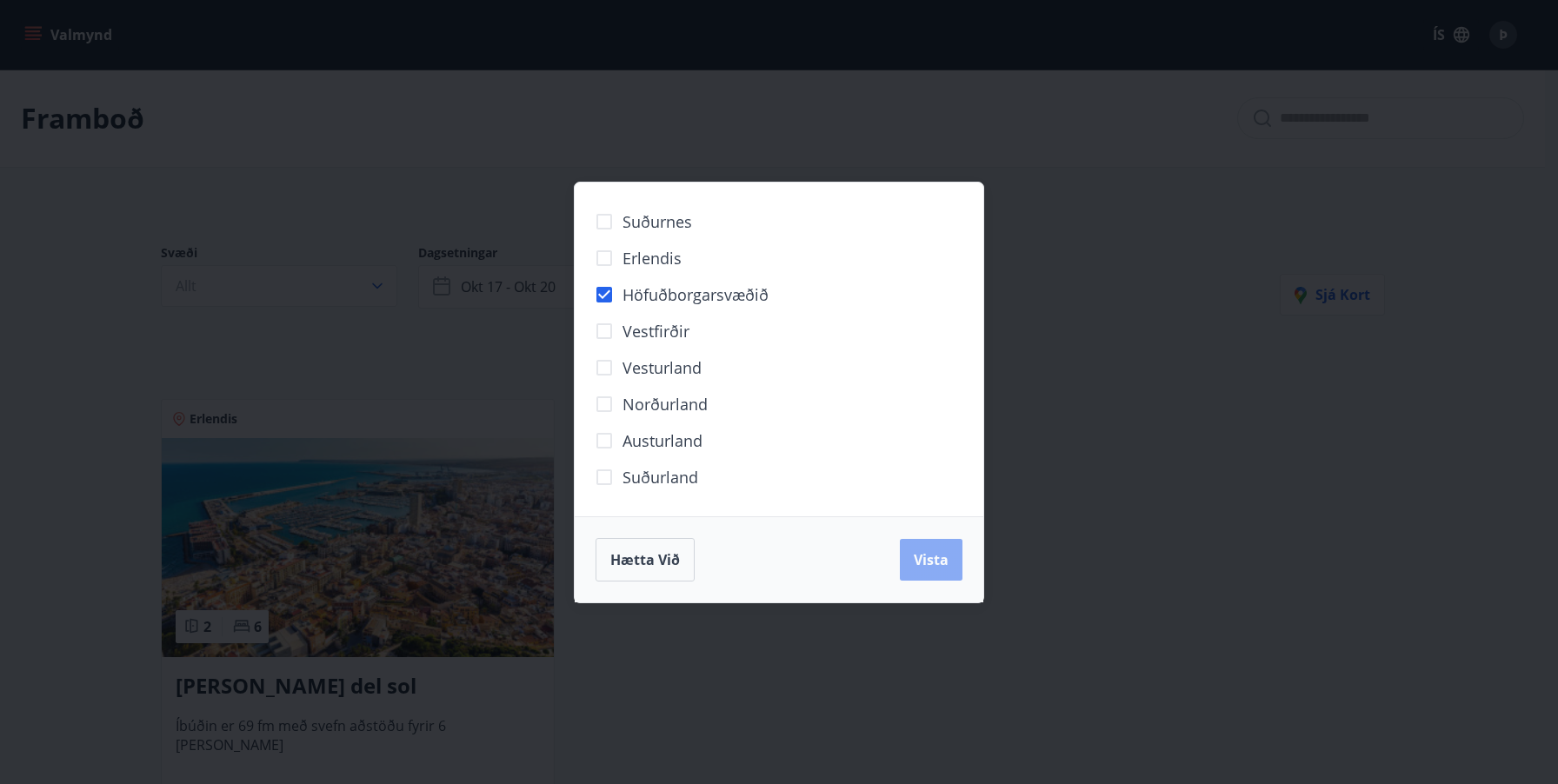
click at [953, 557] on button "Vista" at bounding box center [931, 559] width 63 height 42
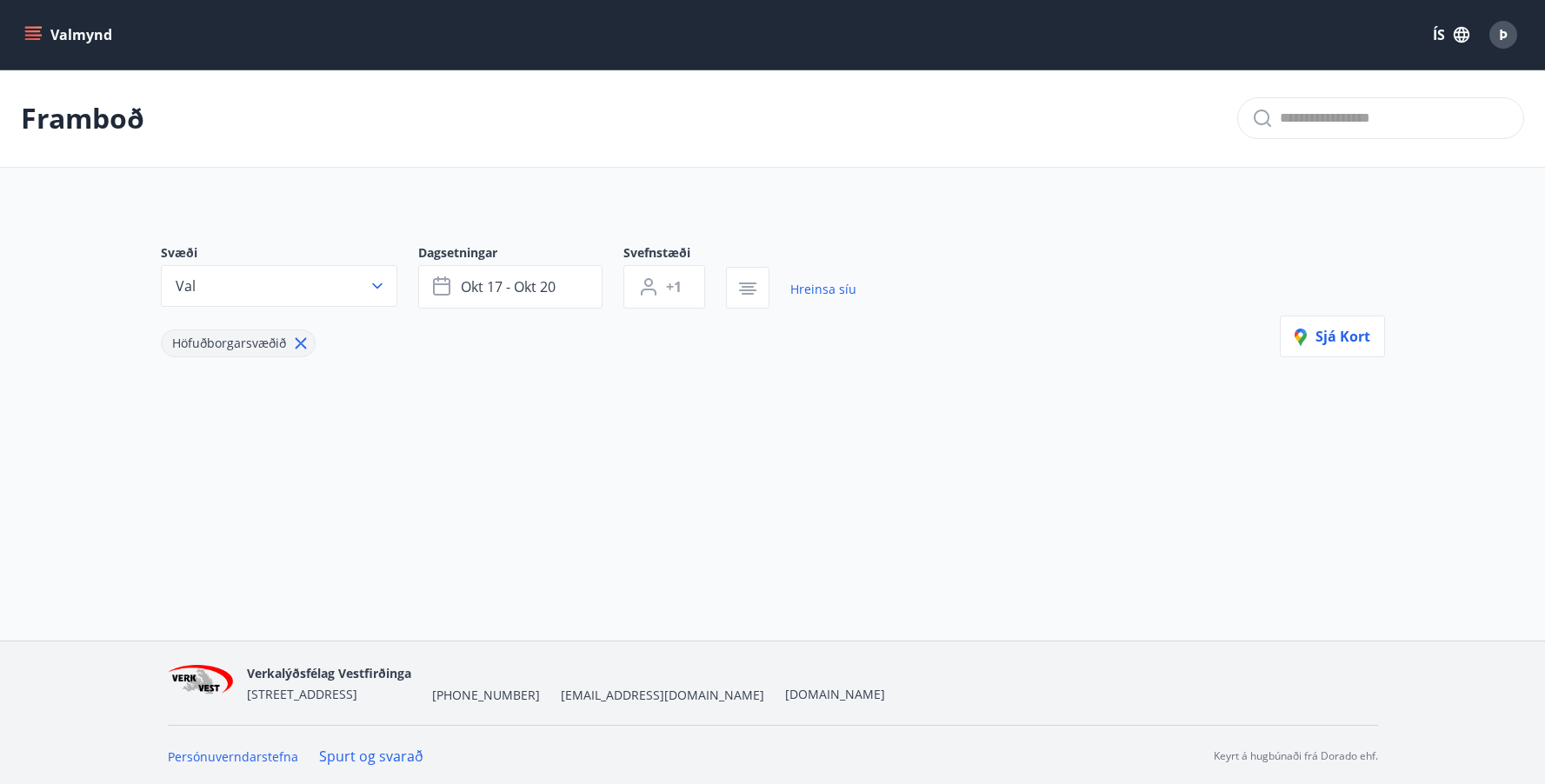
click at [297, 344] on icon at bounding box center [300, 343] width 19 height 19
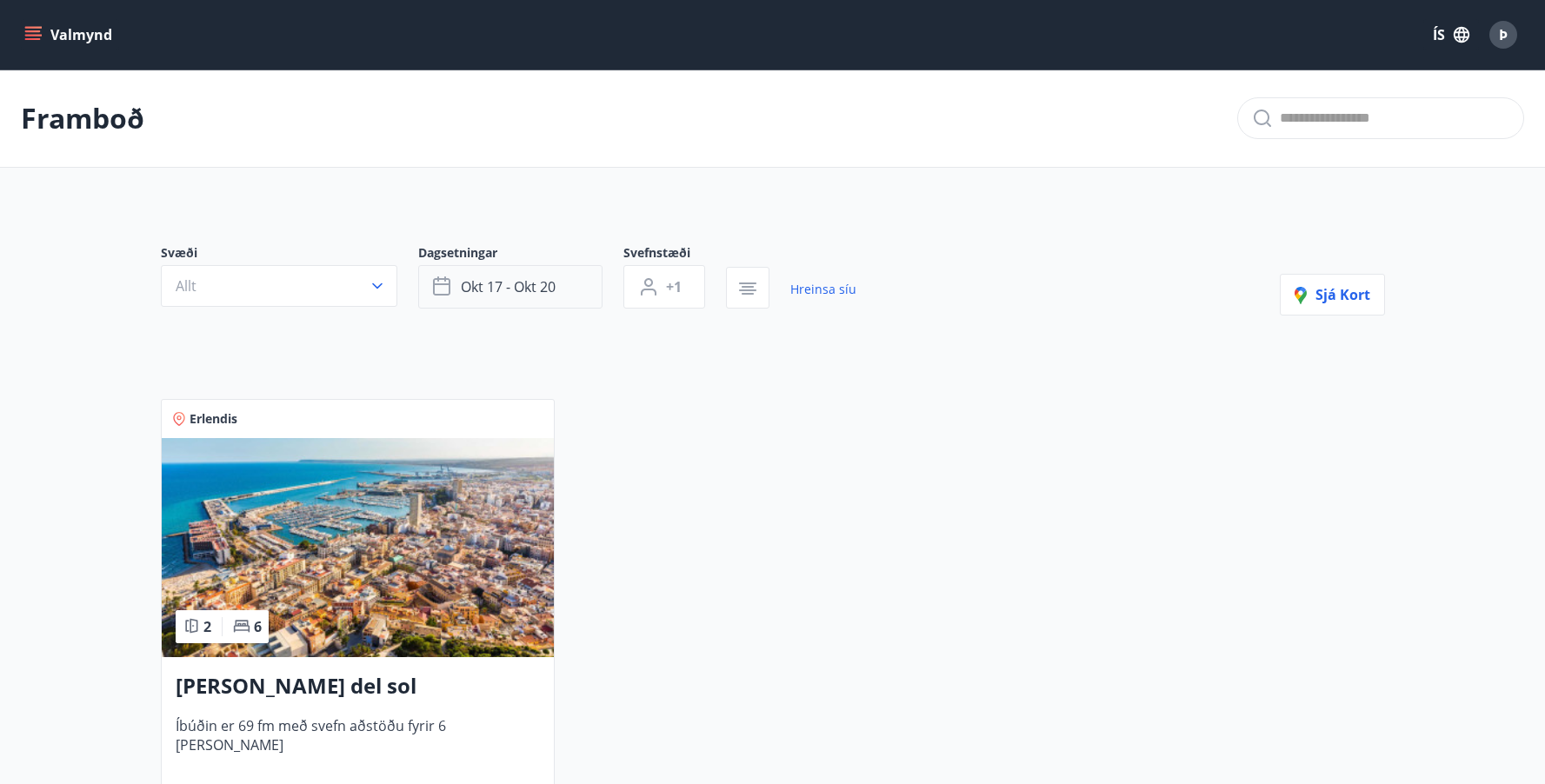
click at [559, 290] on button "okt 17 - okt 20" at bounding box center [509, 287] width 184 height 43
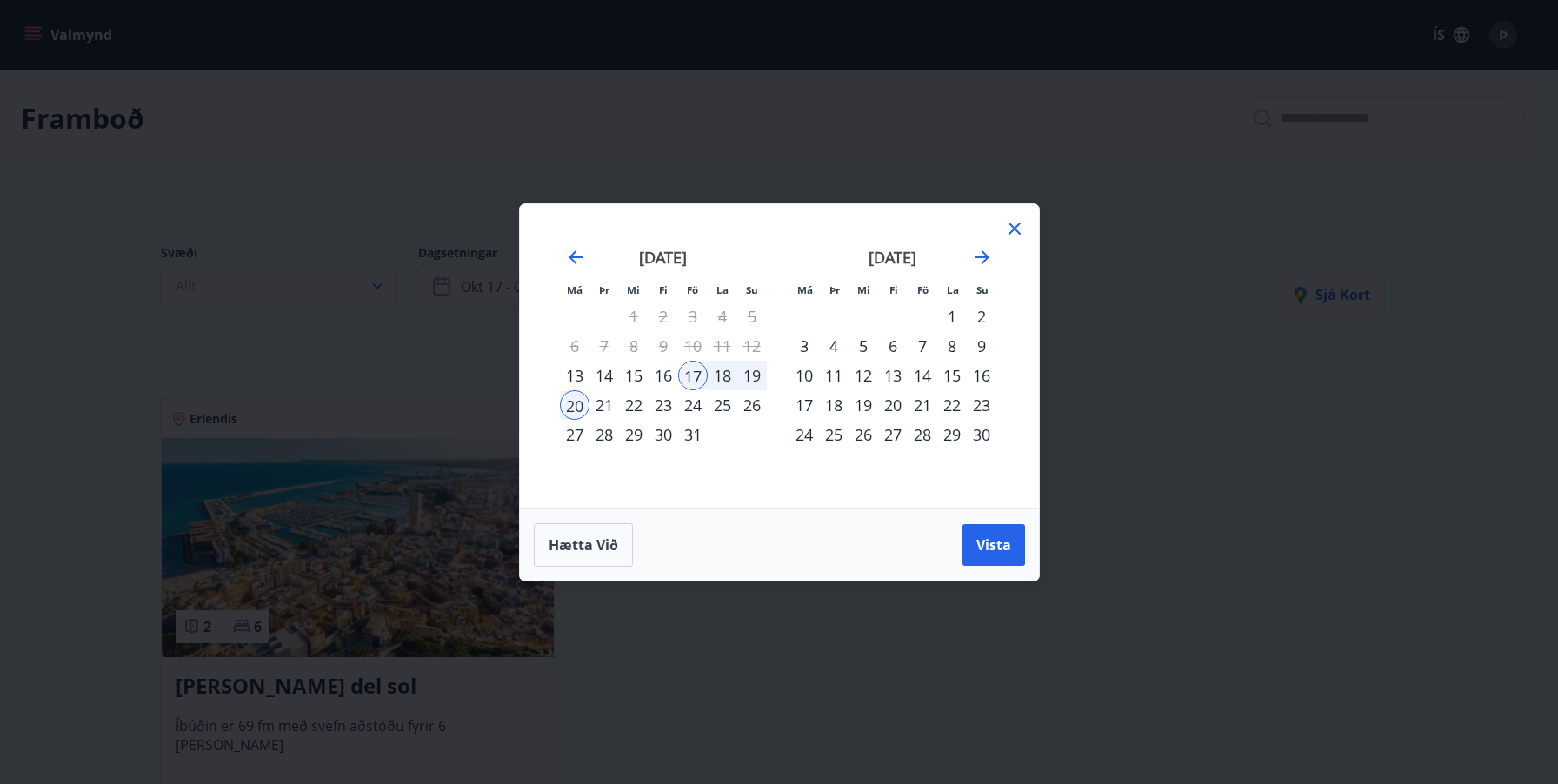
click at [1014, 227] on icon at bounding box center [1014, 228] width 12 height 12
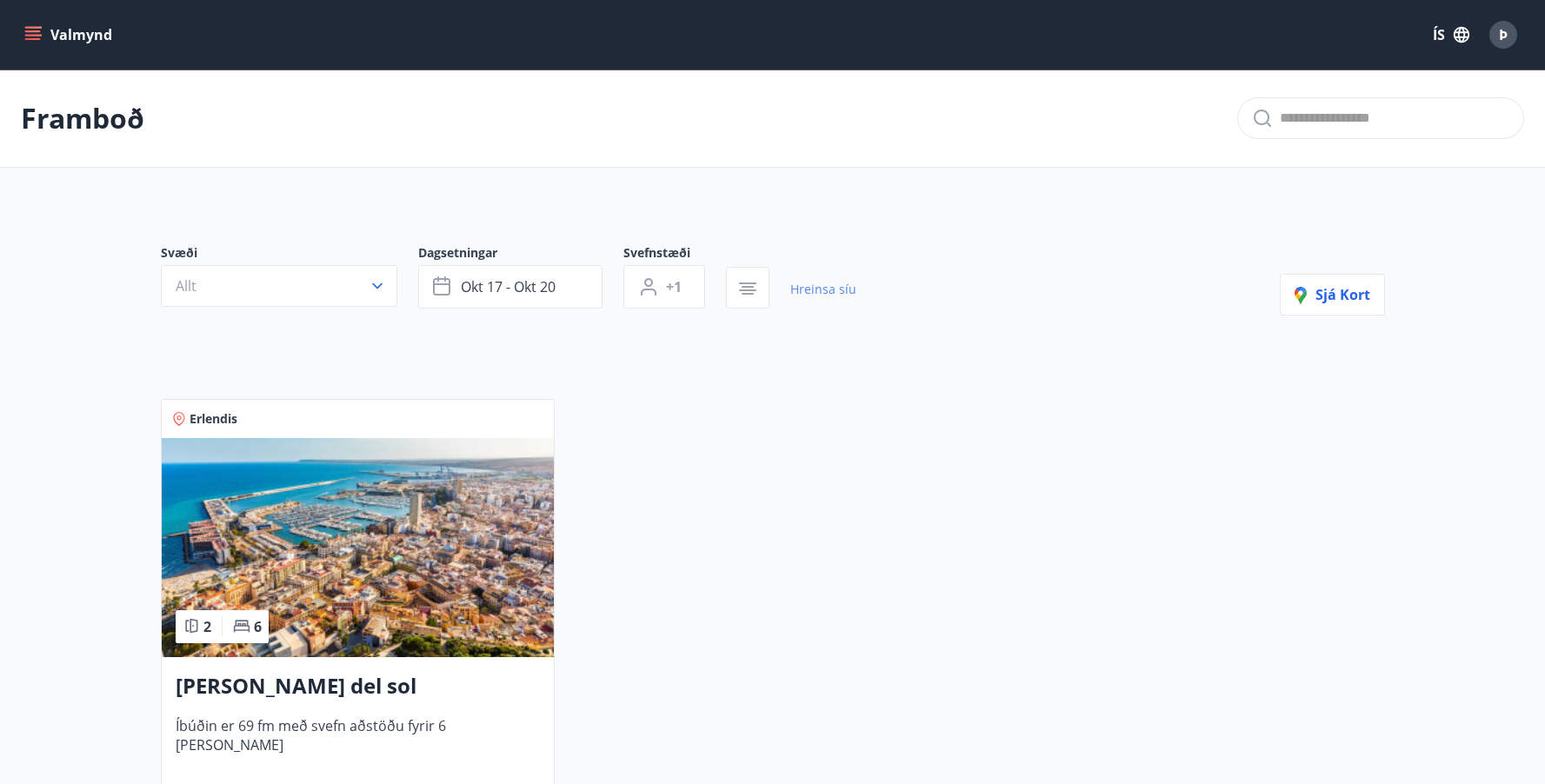
click at [825, 291] on link "Hreinsa síu" at bounding box center [823, 288] width 66 height 38
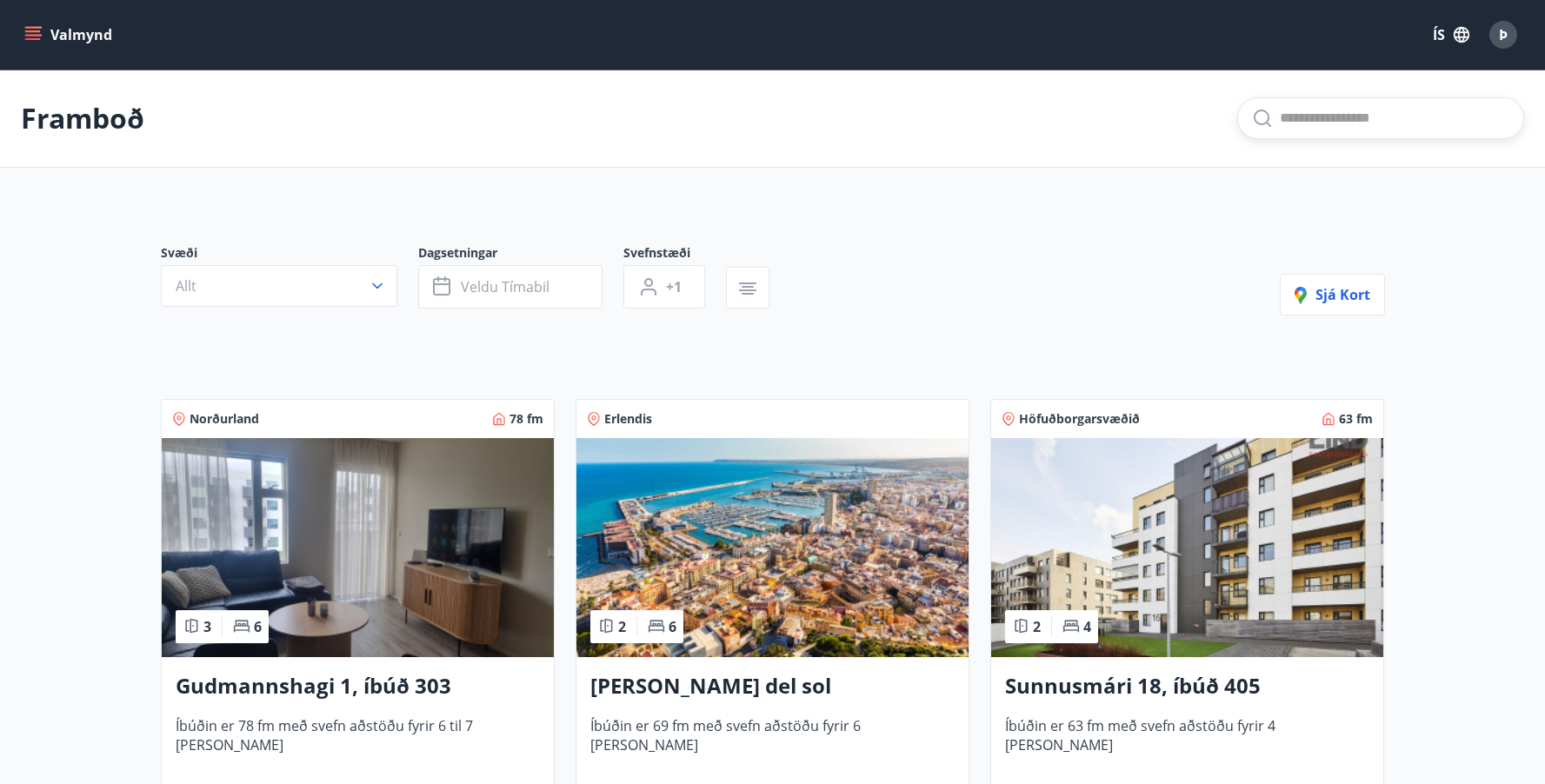
click at [1308, 126] on input "text" at bounding box center [1394, 118] width 229 height 28
type input "*****"
click at [36, 36] on icon "menu" at bounding box center [34, 35] width 19 height 2
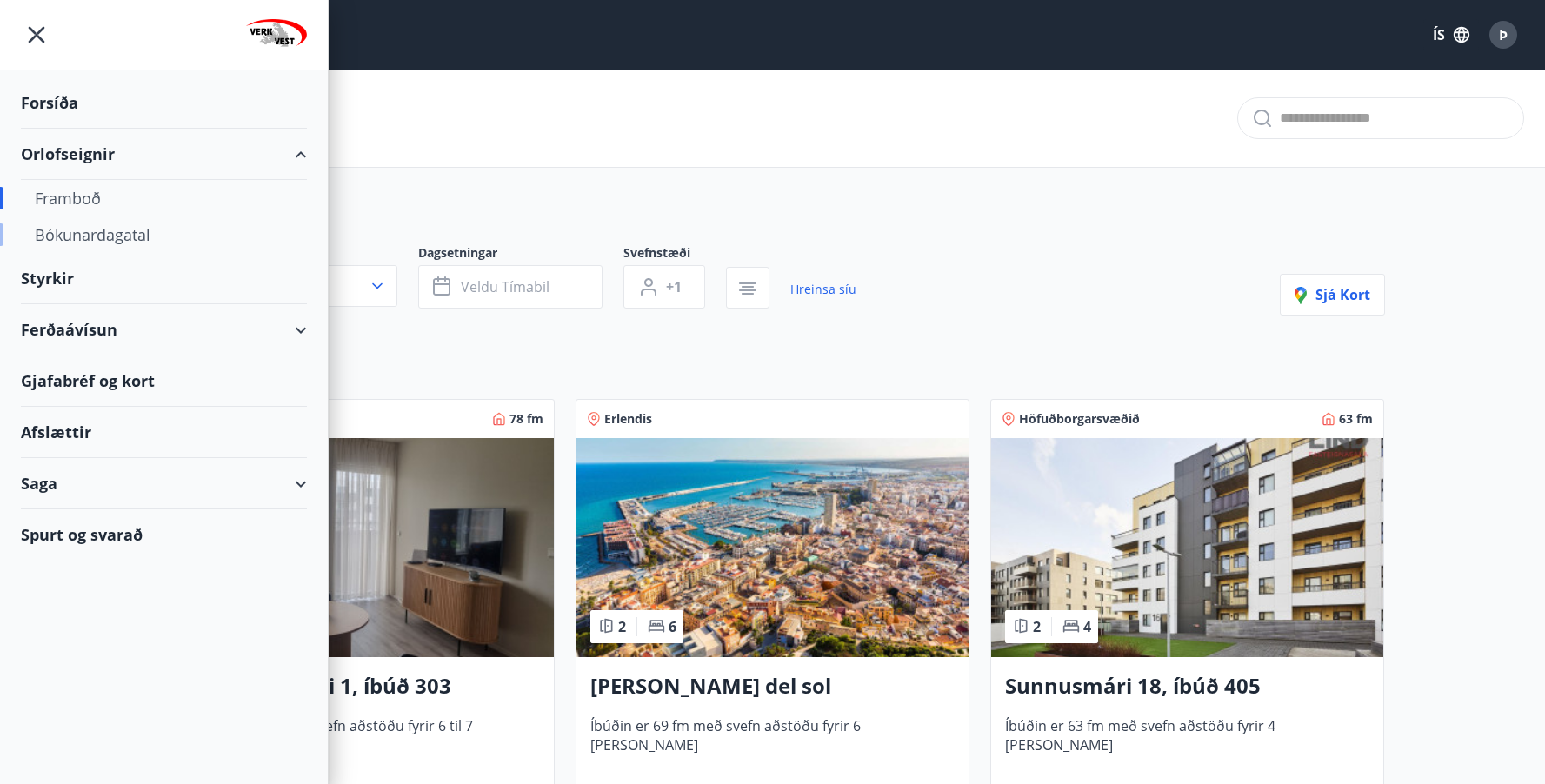
click at [113, 236] on div "Bókunardagatal" at bounding box center [164, 234] width 258 height 36
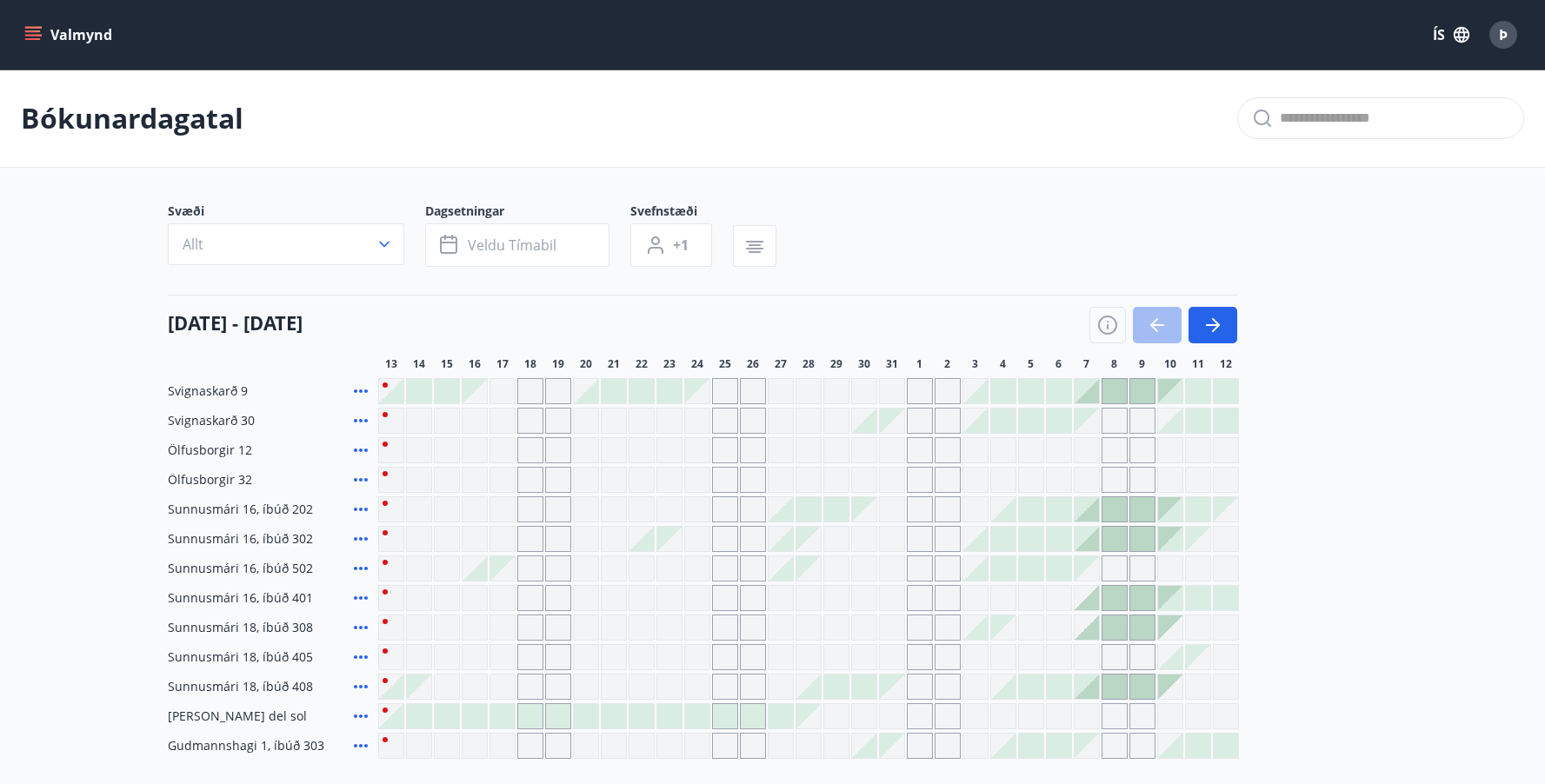
click at [359, 540] on icon at bounding box center [361, 539] width 14 height 4
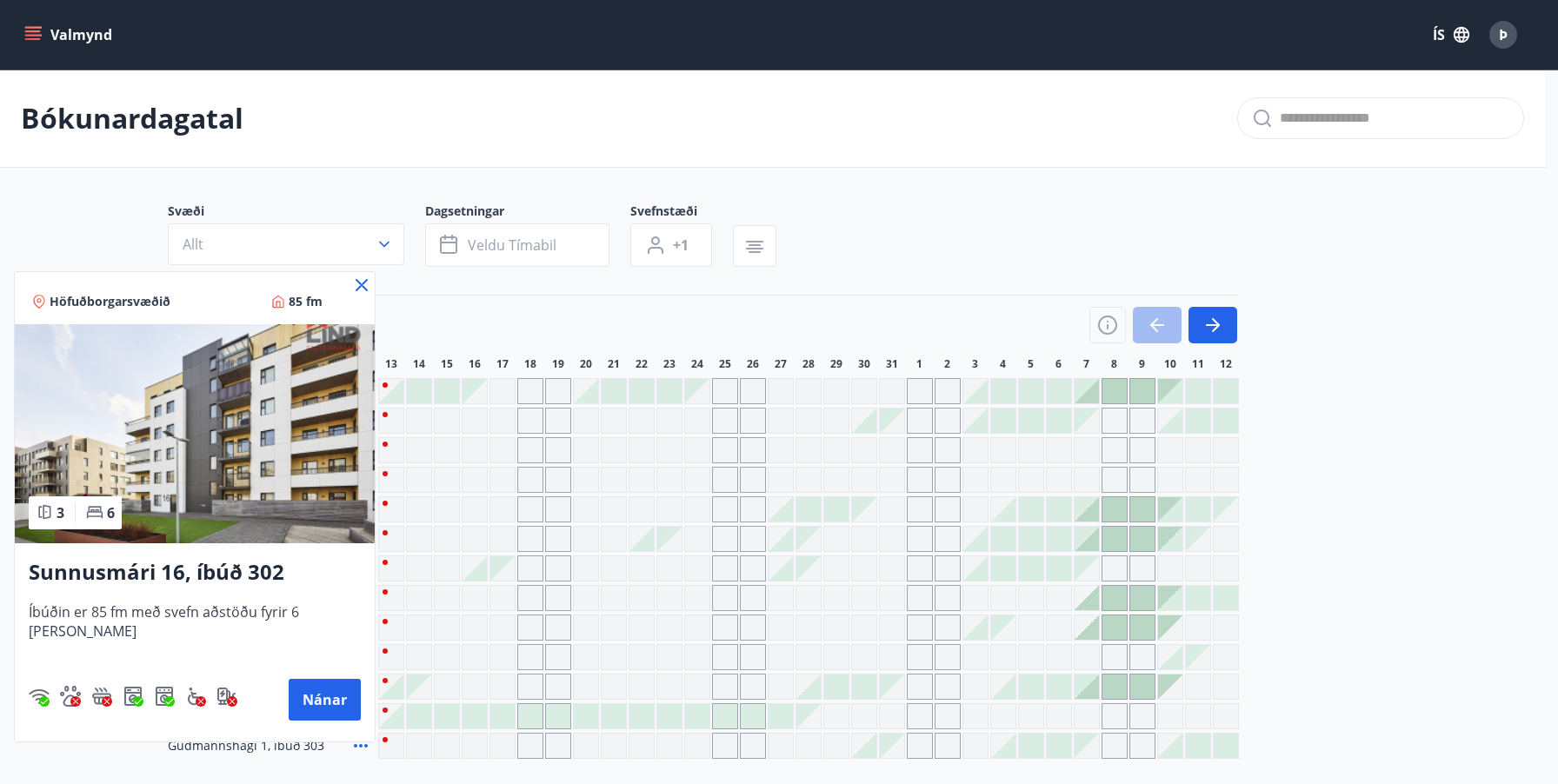
click at [356, 288] on icon at bounding box center [362, 285] width 12 height 12
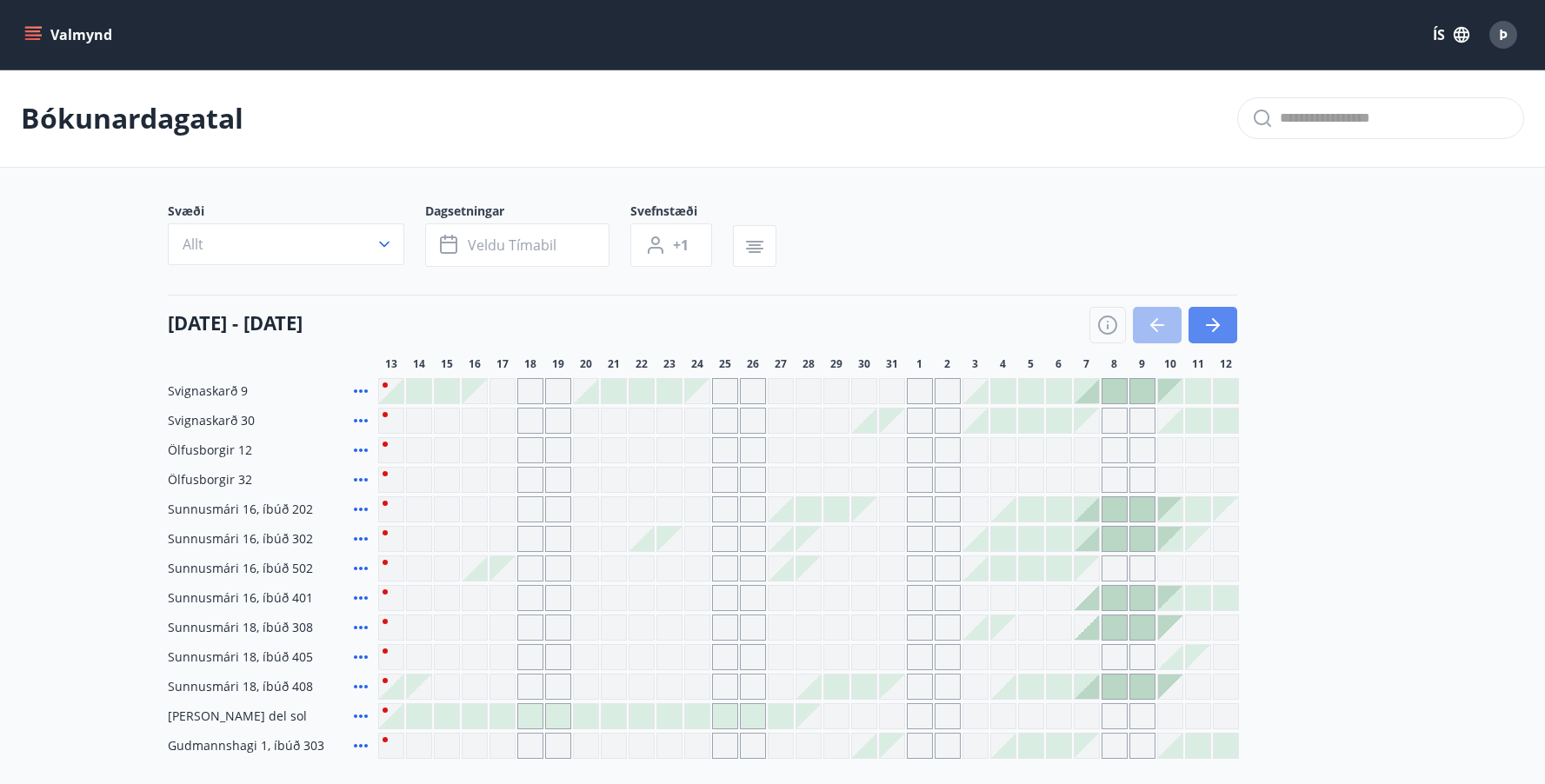
click at [1212, 319] on icon "button" at bounding box center [1216, 325] width 7 height 14
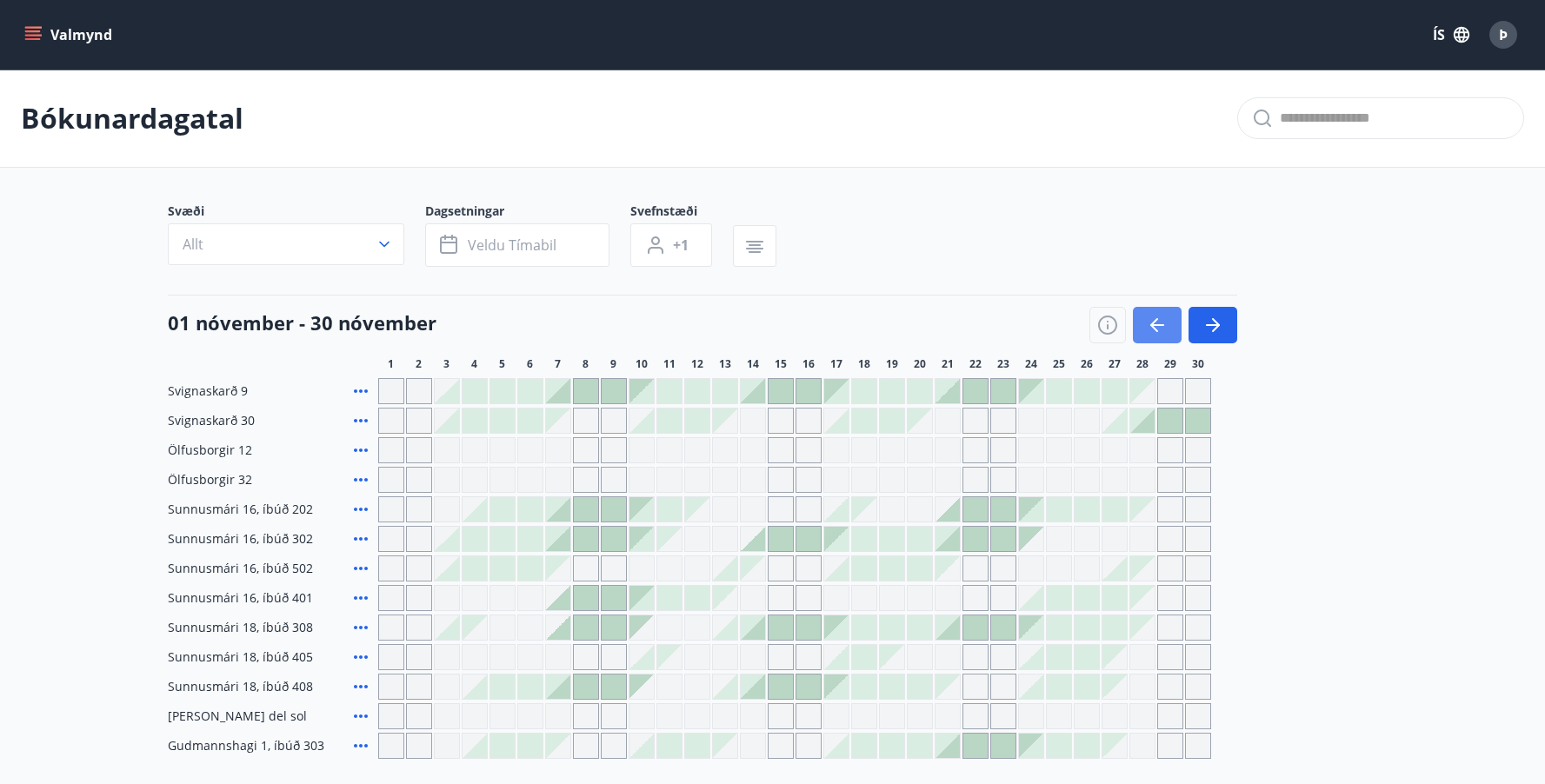
click at [1155, 321] on icon "button" at bounding box center [1154, 325] width 7 height 14
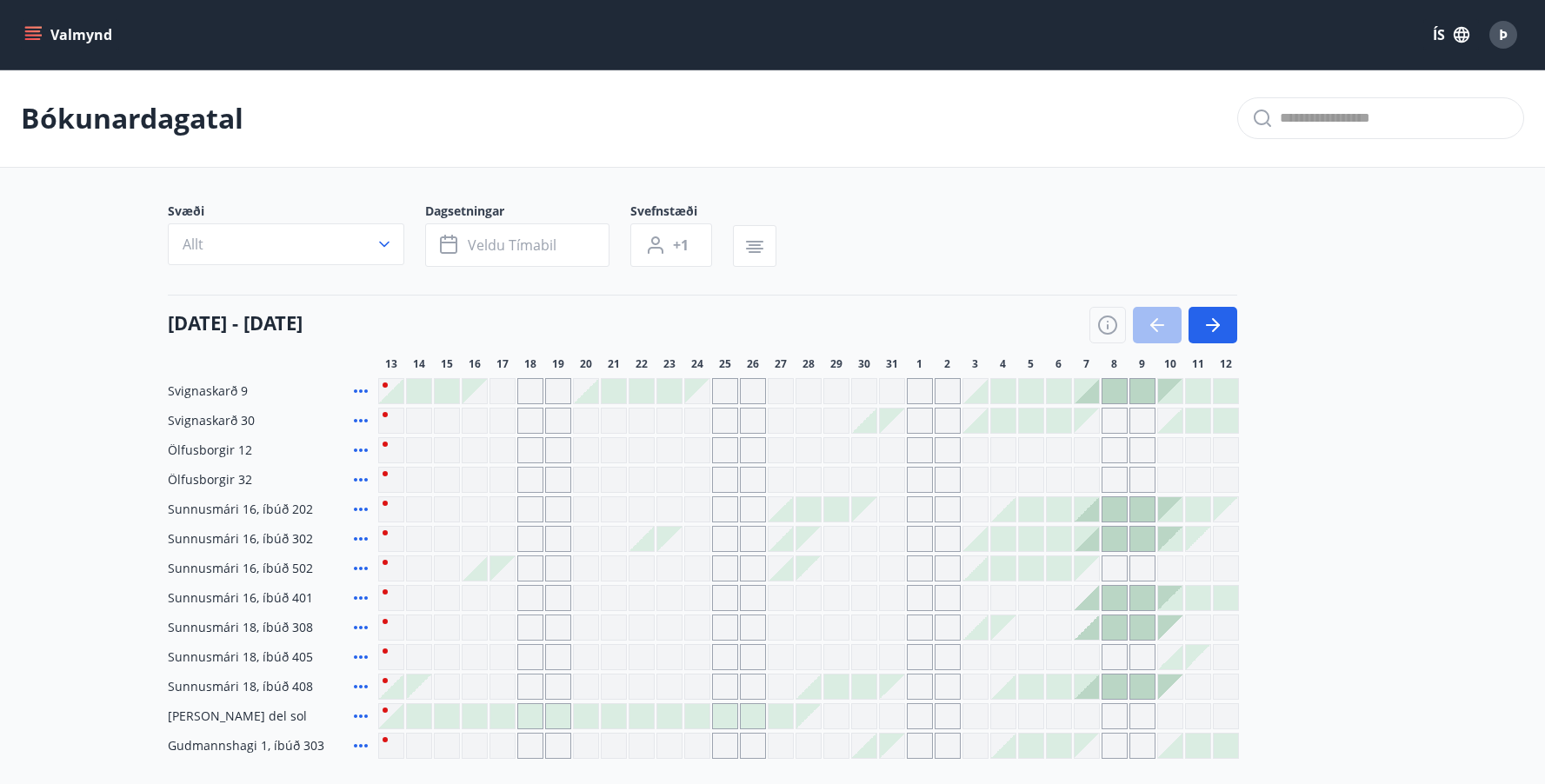
click at [474, 596] on div "Gráir dagar eru ekki bókanlegir" at bounding box center [474, 598] width 26 height 26
click at [566, 598] on div "Gráir dagar eru ekki bókanlegir" at bounding box center [558, 598] width 26 height 26
click at [474, 598] on div "Gráir dagar eru ekki bókanlegir" at bounding box center [474, 598] width 26 height 26
click at [589, 599] on div "Gráir dagar eru ekki bókanlegir" at bounding box center [586, 598] width 26 height 26
click at [616, 596] on div "Gráir dagar eru ekki bókanlegir" at bounding box center [614, 598] width 26 height 26
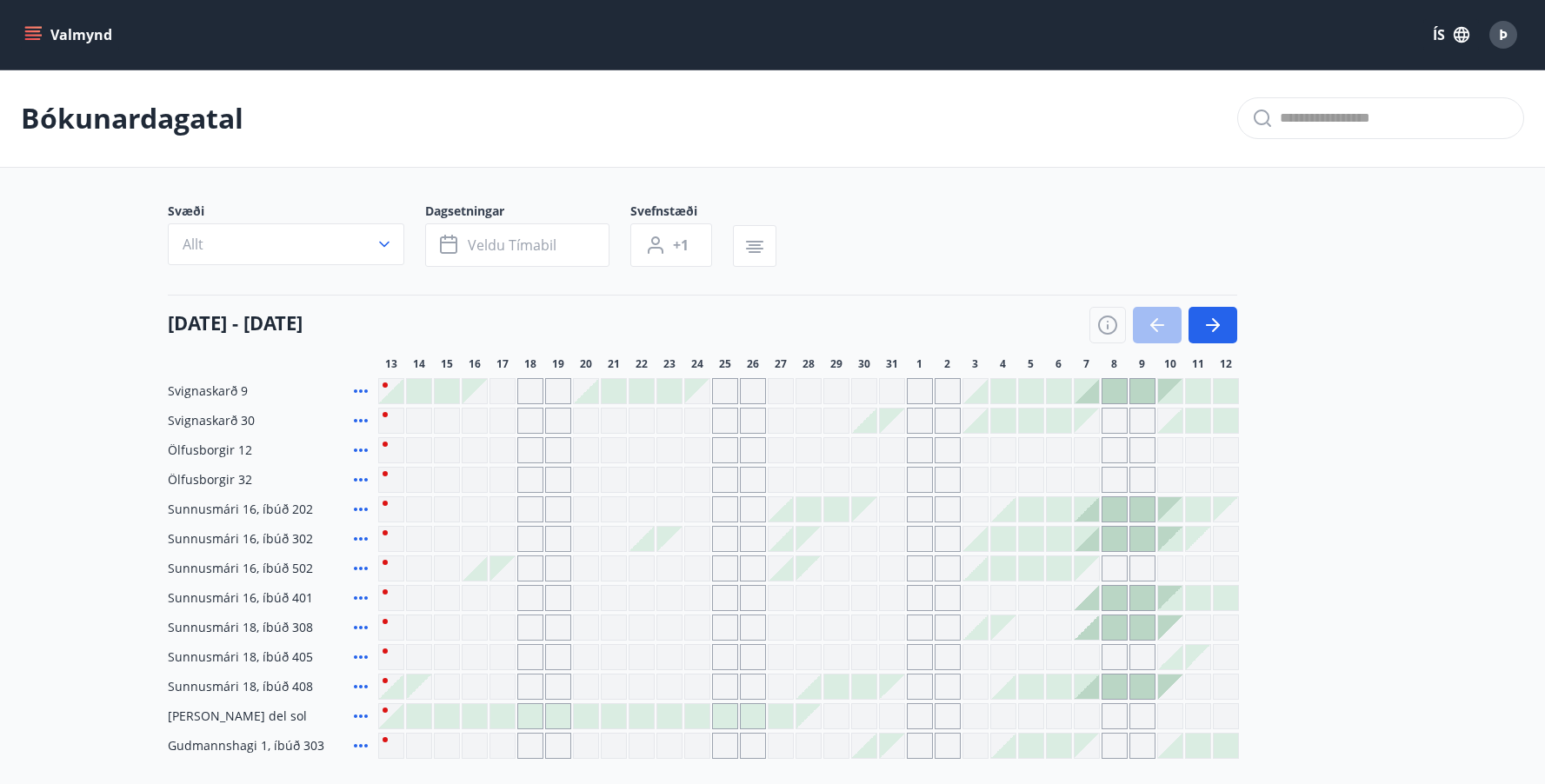
click at [497, 712] on div at bounding box center [502, 717] width 24 height 24
click at [1457, 551] on main "Bókunardagatal Svæði Allt Dagsetningar Veldu tímabil Svefnstæði +1 [DATE] - [DA…" at bounding box center [772, 414] width 1545 height 690
click at [1118, 627] on div at bounding box center [1114, 628] width 24 height 24
click at [525, 646] on div "Gráir dagar eru ekki bókanlegir" at bounding box center [531, 657] width 26 height 26
click at [889, 220] on div "Svæði Allt Dagsetningar Veldu tímabil Svefnstæði +1" at bounding box center [773, 238] width 1210 height 71
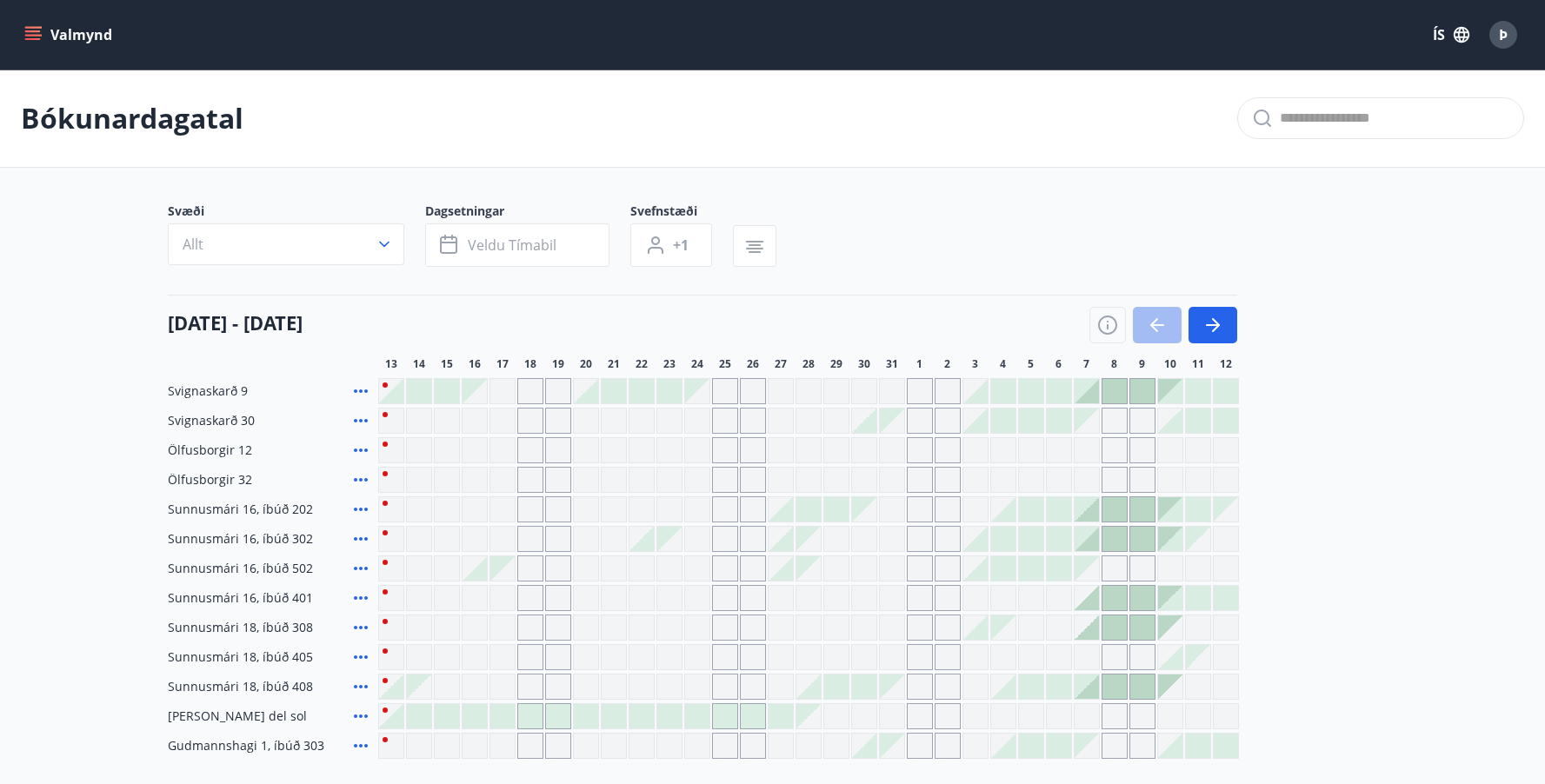
click at [665, 398] on div at bounding box center [669, 391] width 24 height 24
click at [1217, 326] on icon "button" at bounding box center [1212, 325] width 14 height 2
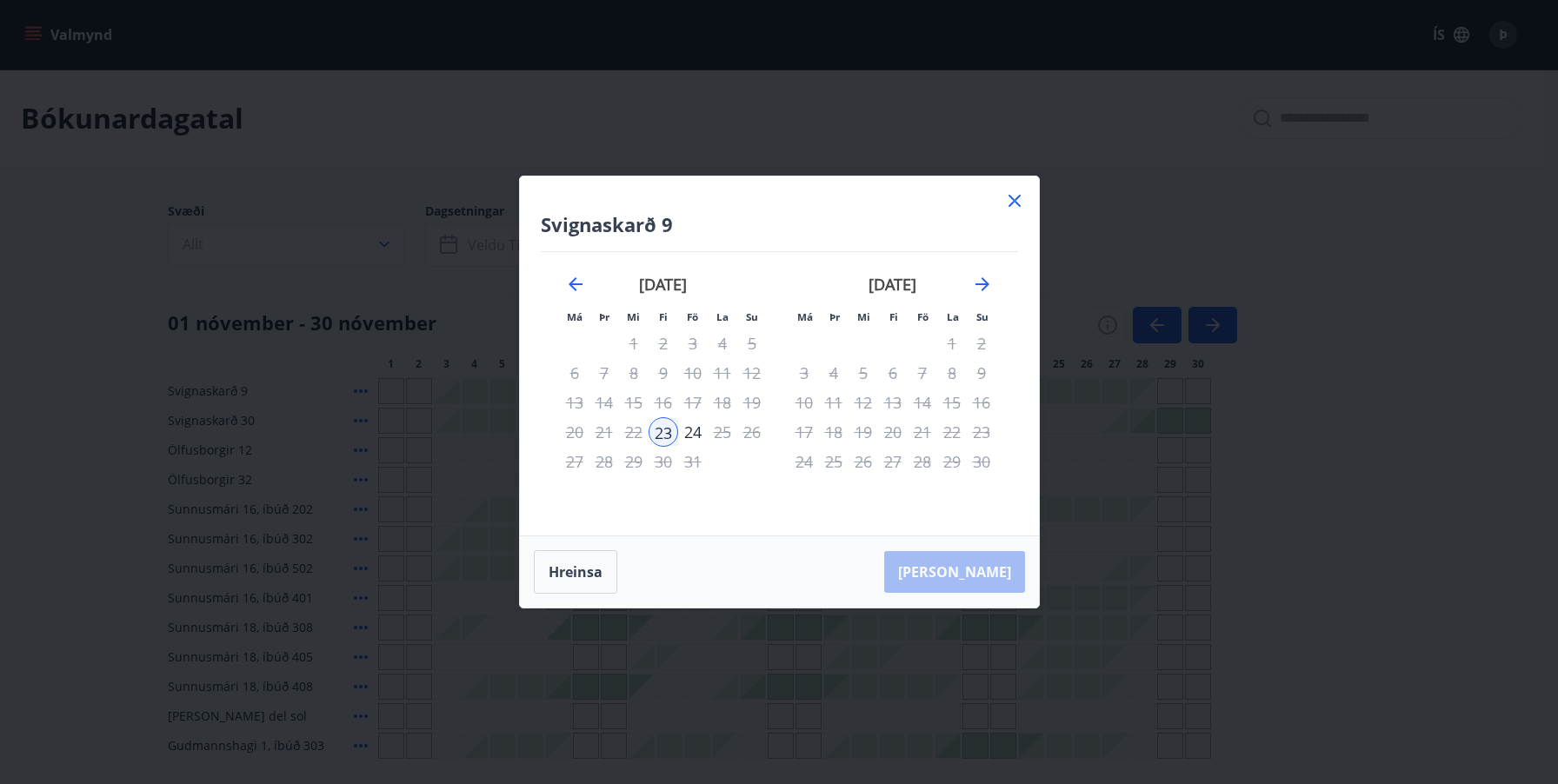
click at [1012, 199] on icon at bounding box center [1014, 201] width 12 height 12
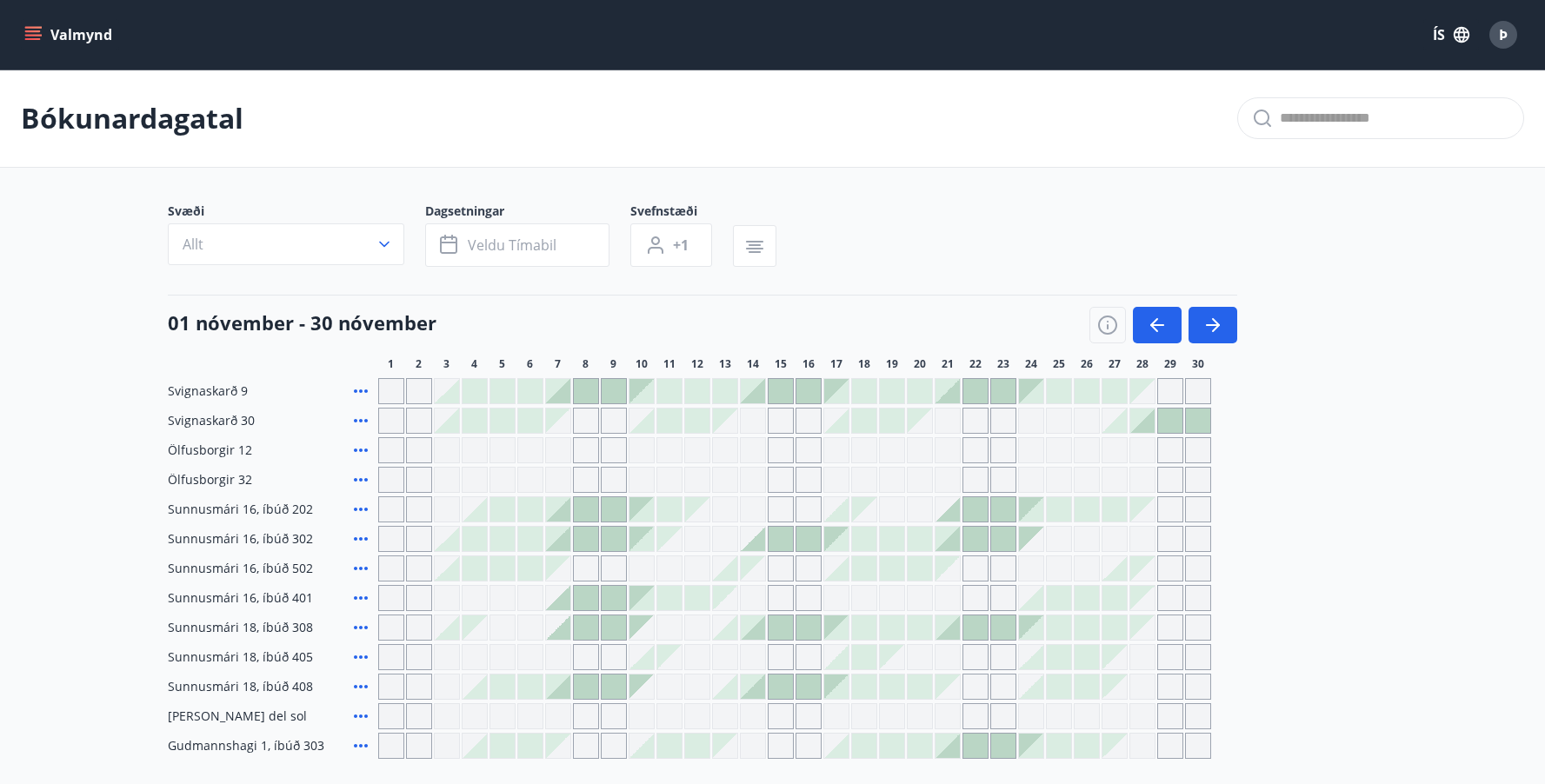
click at [1016, 203] on div "Svæði Allt Dagsetningar Veldu tímabil Svefnstæði +1" at bounding box center [773, 238] width 1210 height 71
click at [449, 246] on icon "button" at bounding box center [450, 245] width 21 height 21
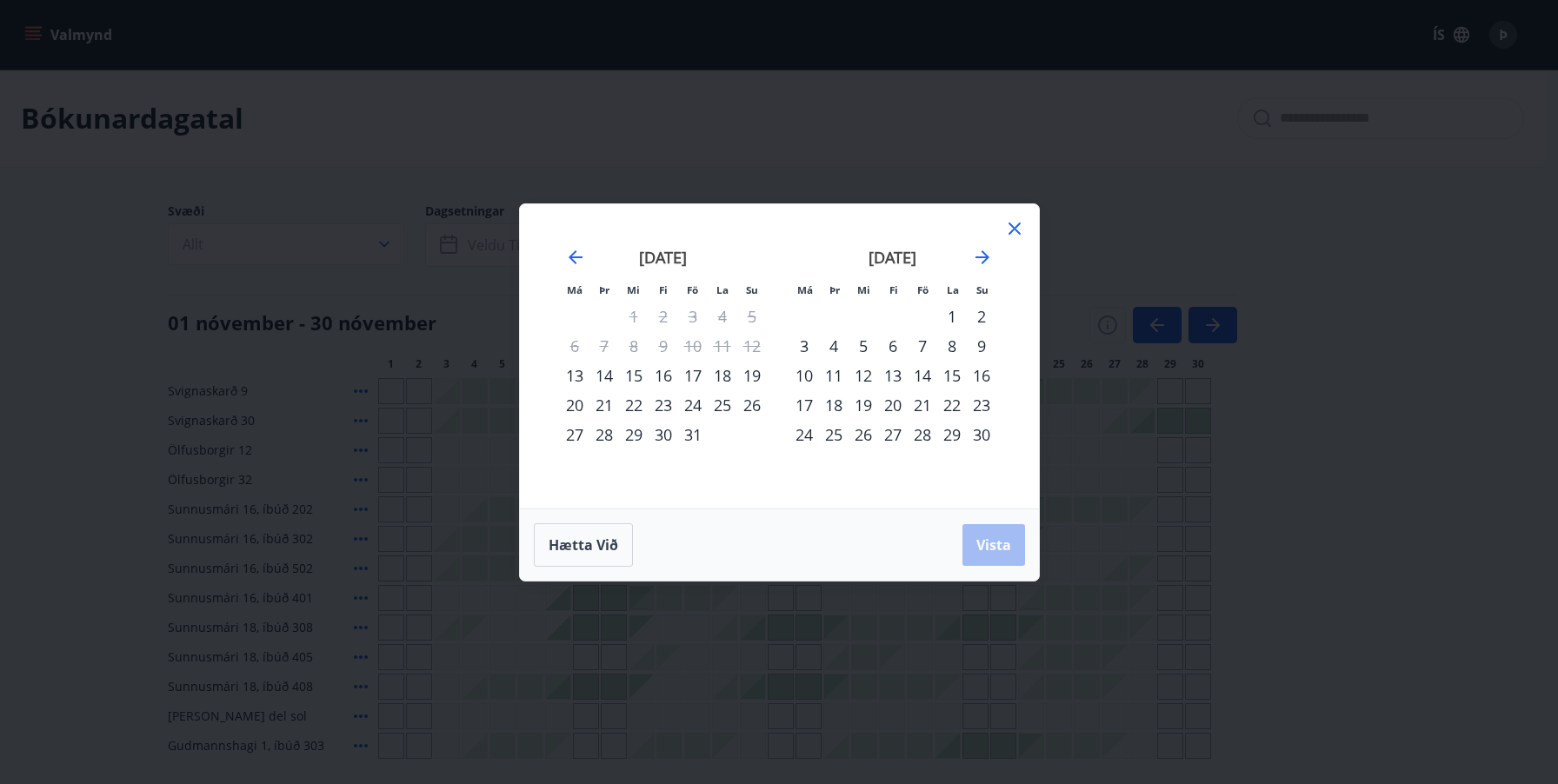
click at [669, 377] on div "16" at bounding box center [664, 375] width 30 height 30
click at [751, 375] on div "19" at bounding box center [752, 375] width 30 height 30
click at [1000, 544] on span "Vista" at bounding box center [994, 545] width 35 height 19
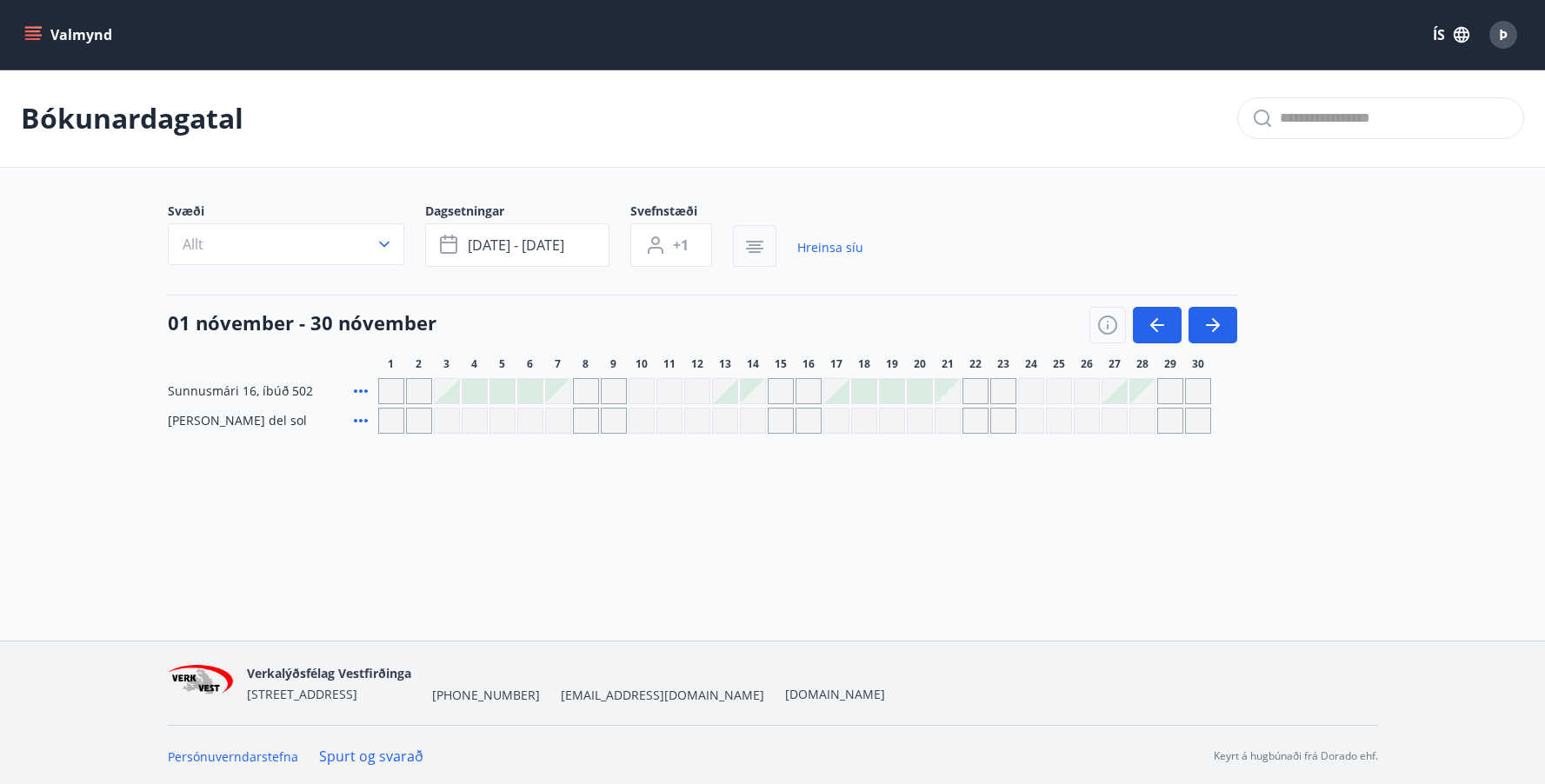
click at [744, 243] on icon "button" at bounding box center [754, 247] width 21 height 21
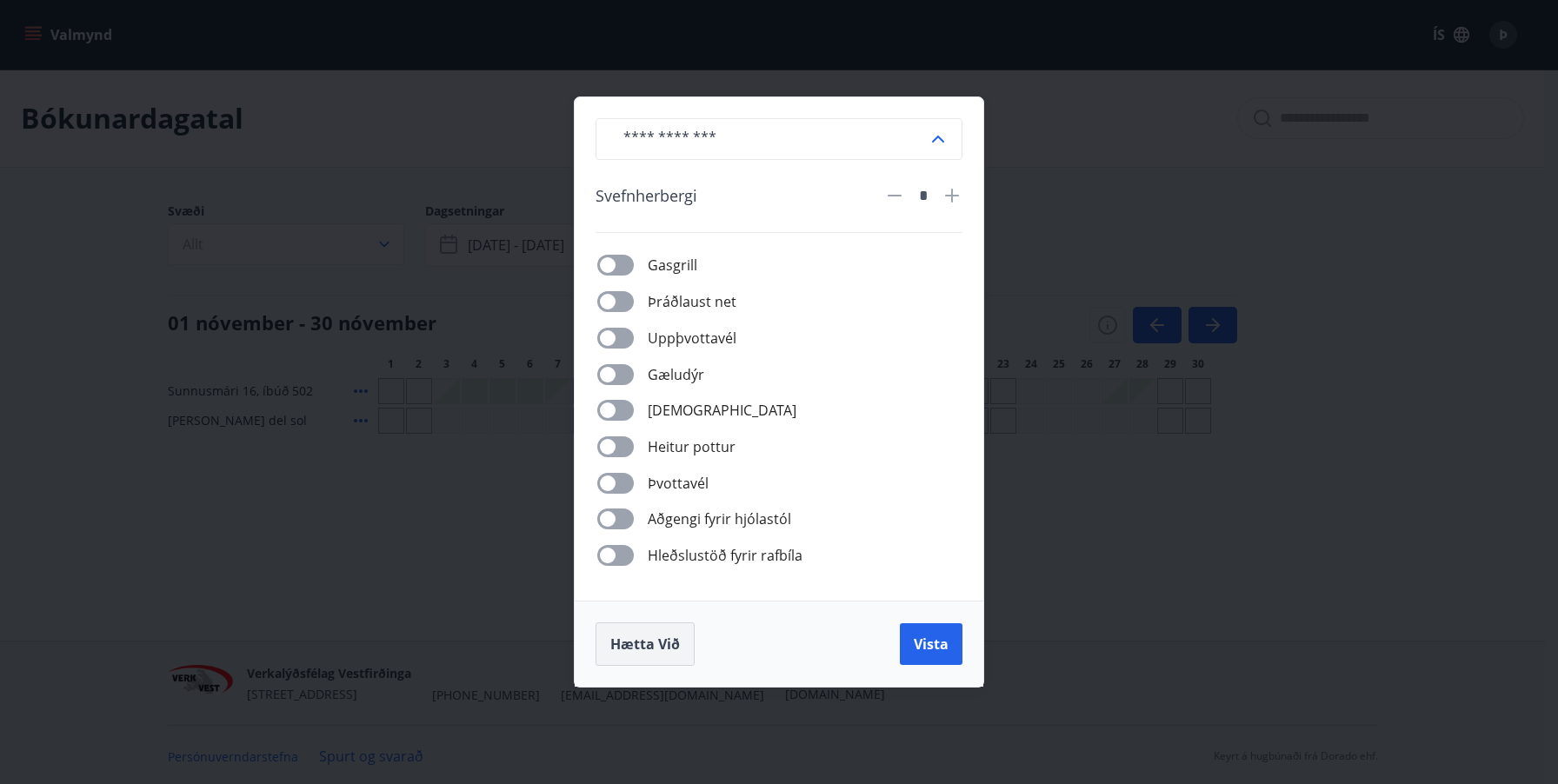
click at [642, 645] on span "Hætta við" at bounding box center [644, 644] width 69 height 19
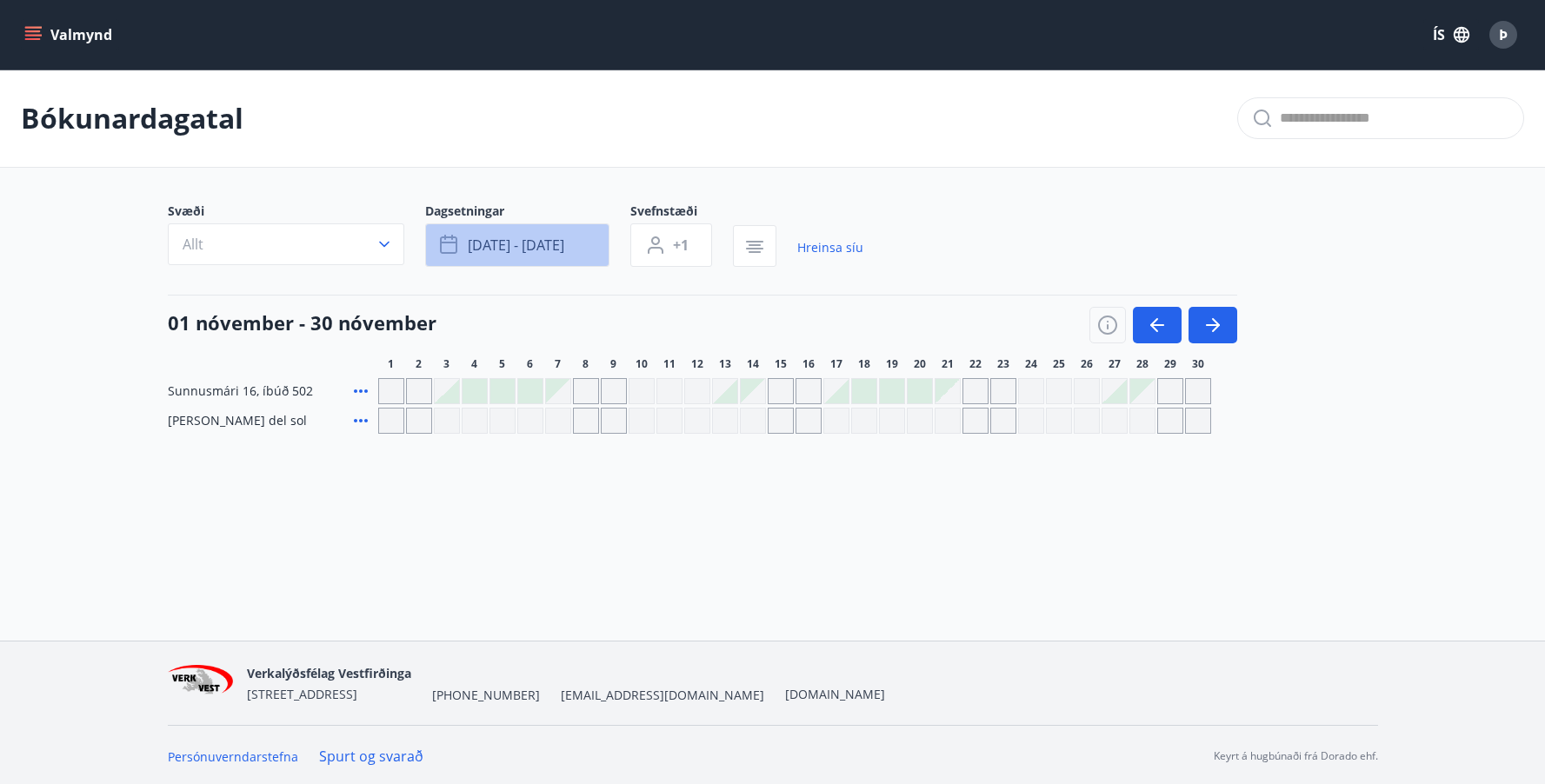
click at [510, 235] on button "[DATE] - [DATE]" at bounding box center [517, 245] width 184 height 43
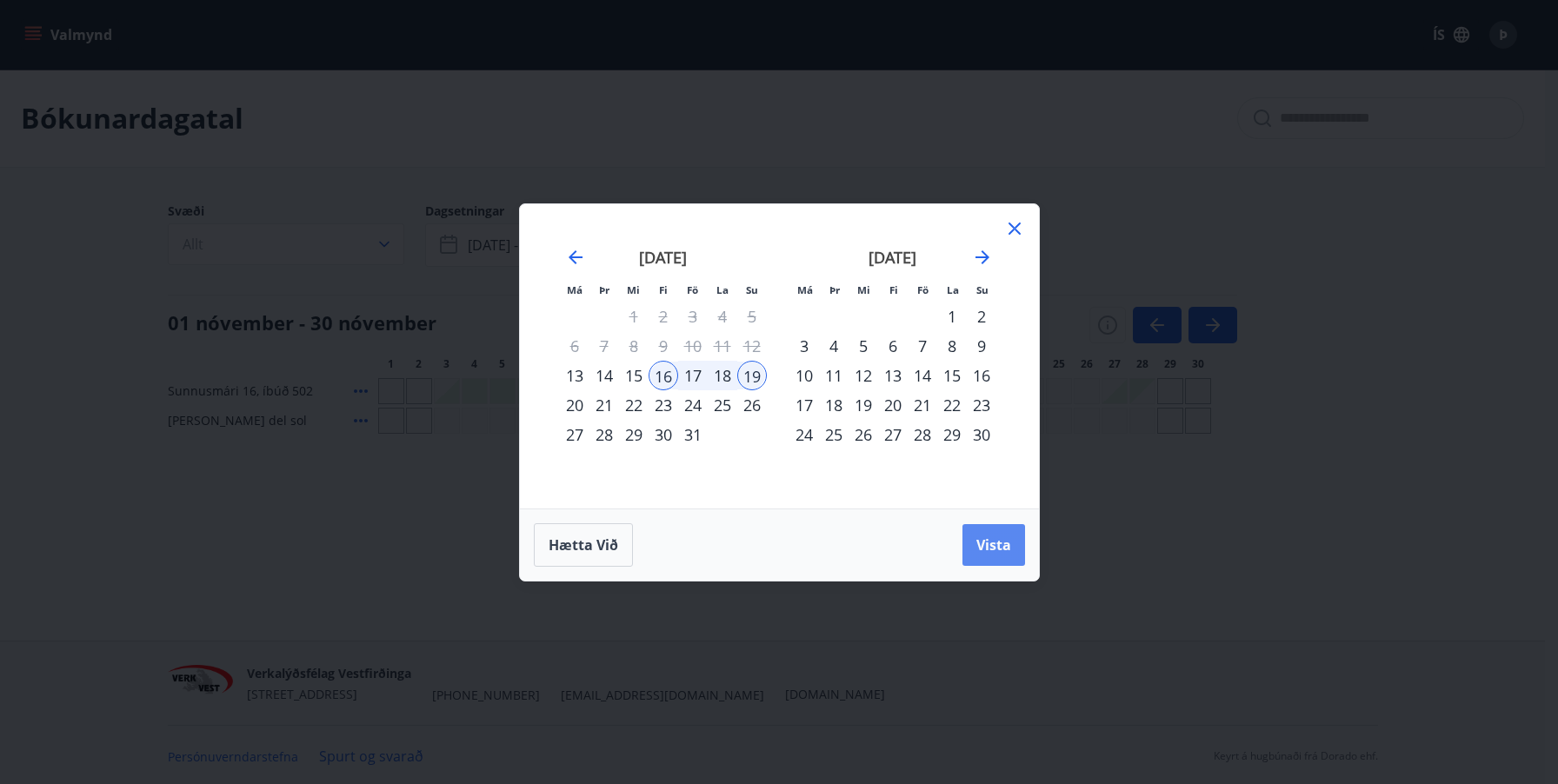
click at [1001, 549] on span "Vista" at bounding box center [994, 545] width 35 height 19
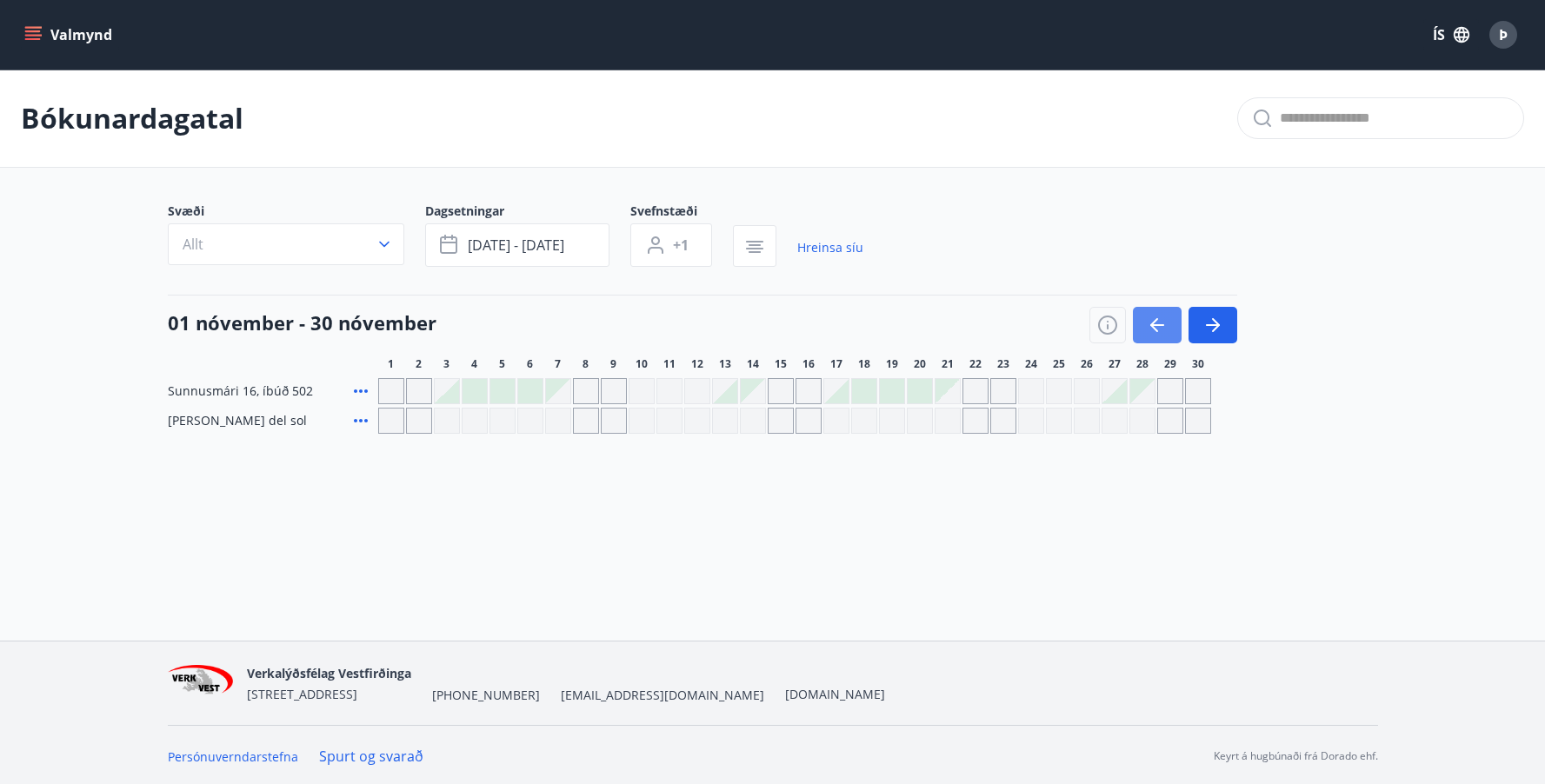
click at [1163, 330] on icon "button" at bounding box center [1157, 325] width 21 height 21
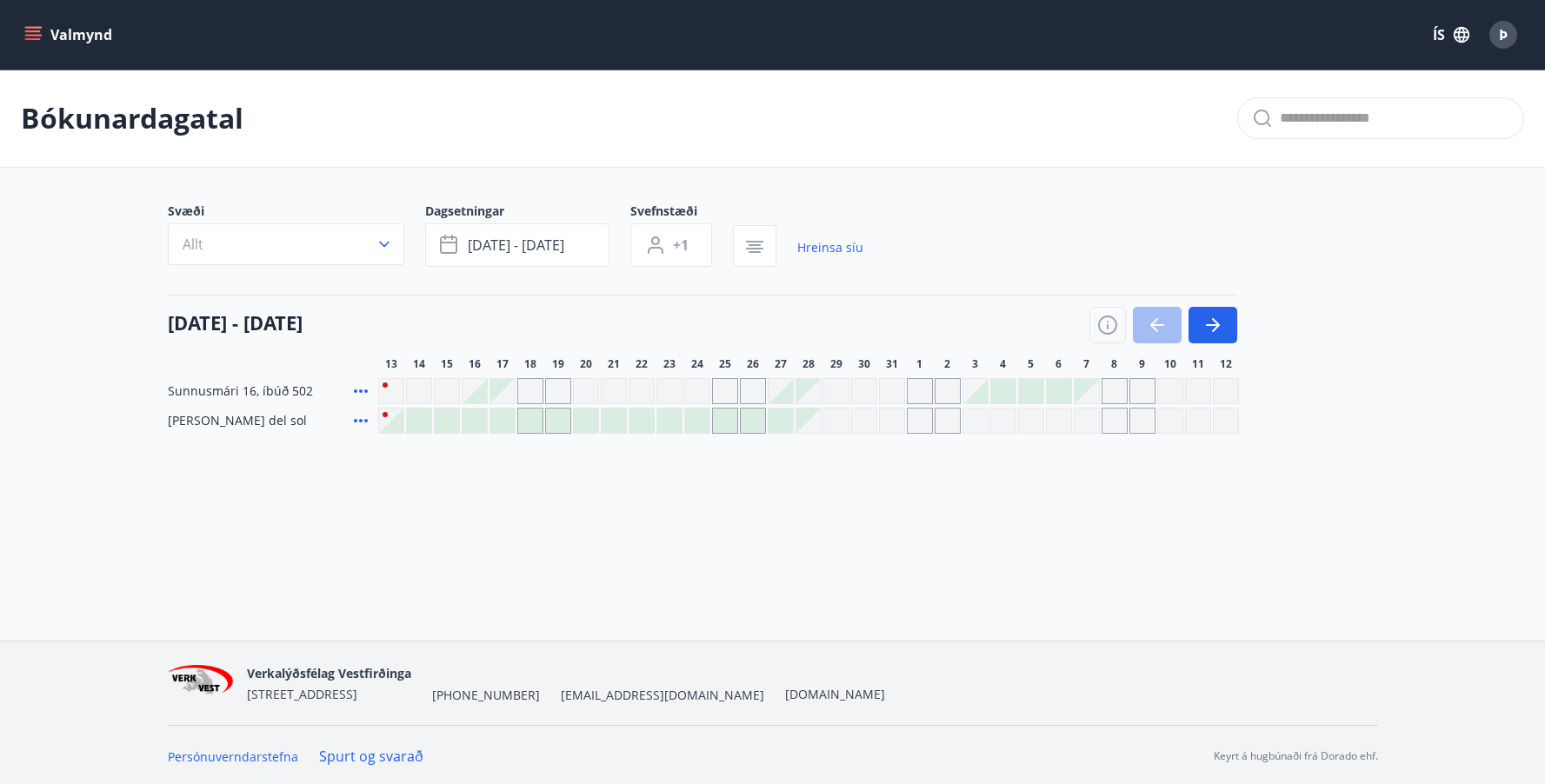
click at [469, 390] on div at bounding box center [474, 391] width 24 height 24
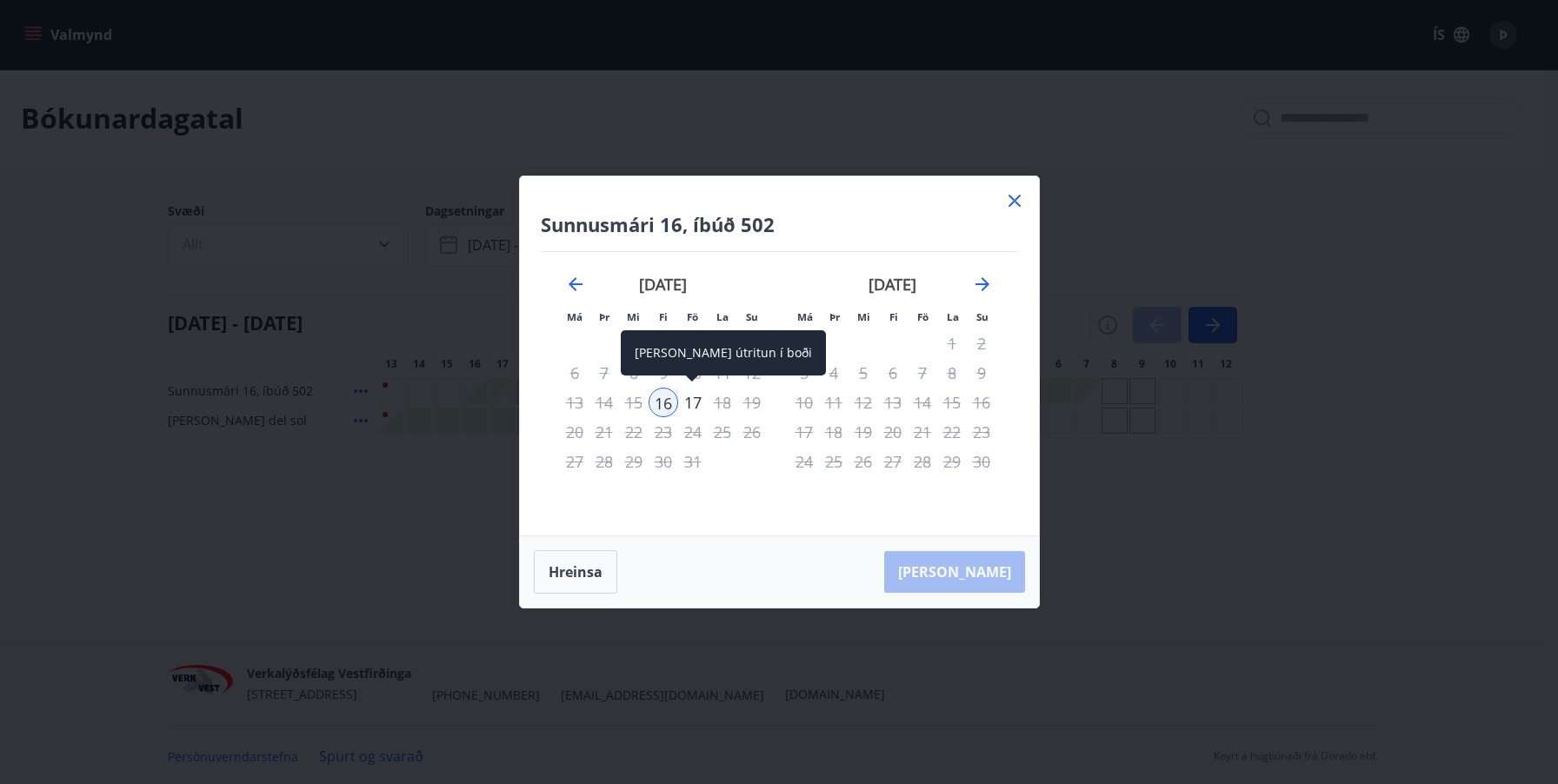
click at [691, 402] on div "17" at bounding box center [693, 402] width 30 height 30
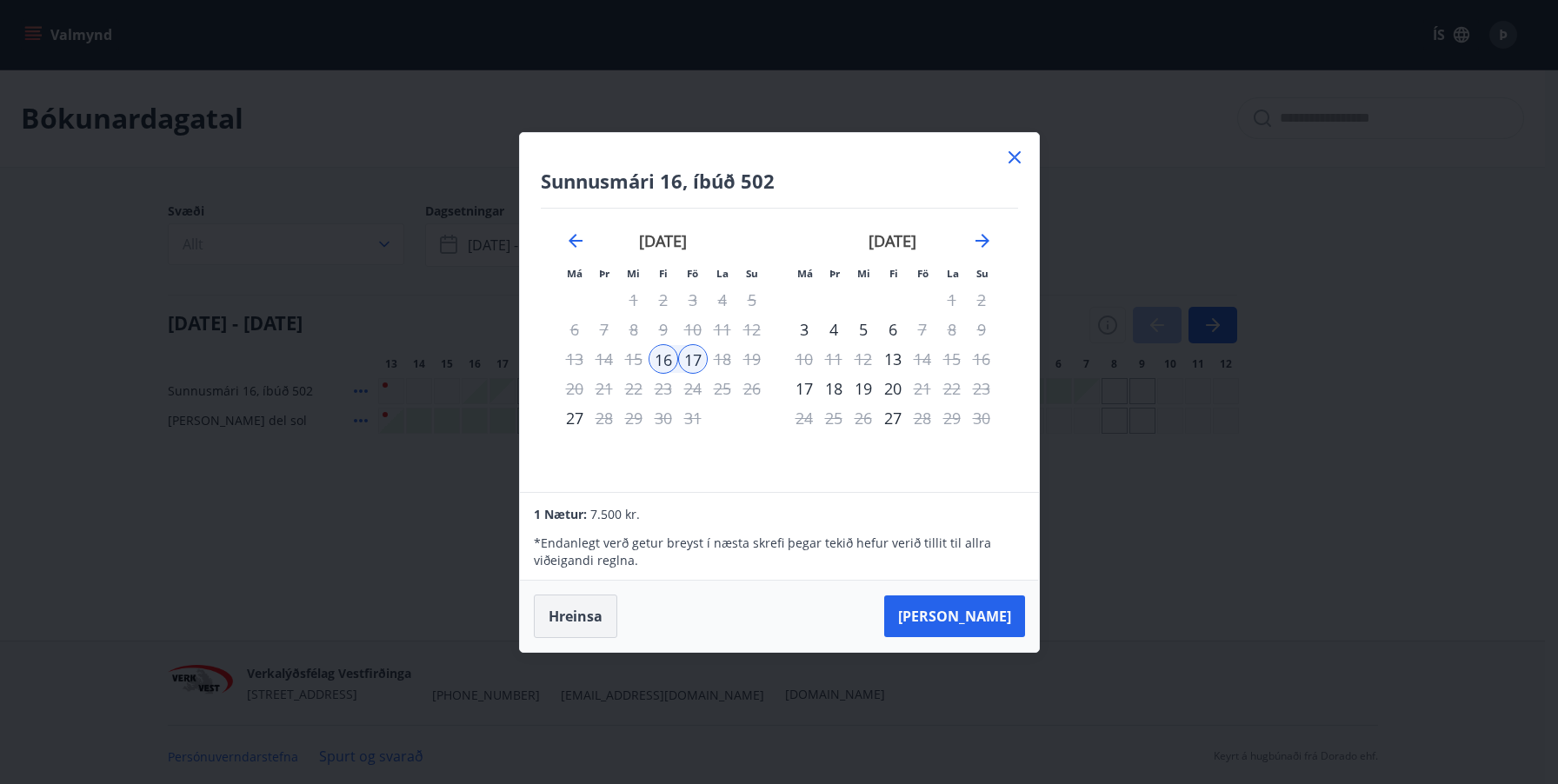
click at [570, 613] on button "Hreinsa" at bounding box center [575, 616] width 83 height 43
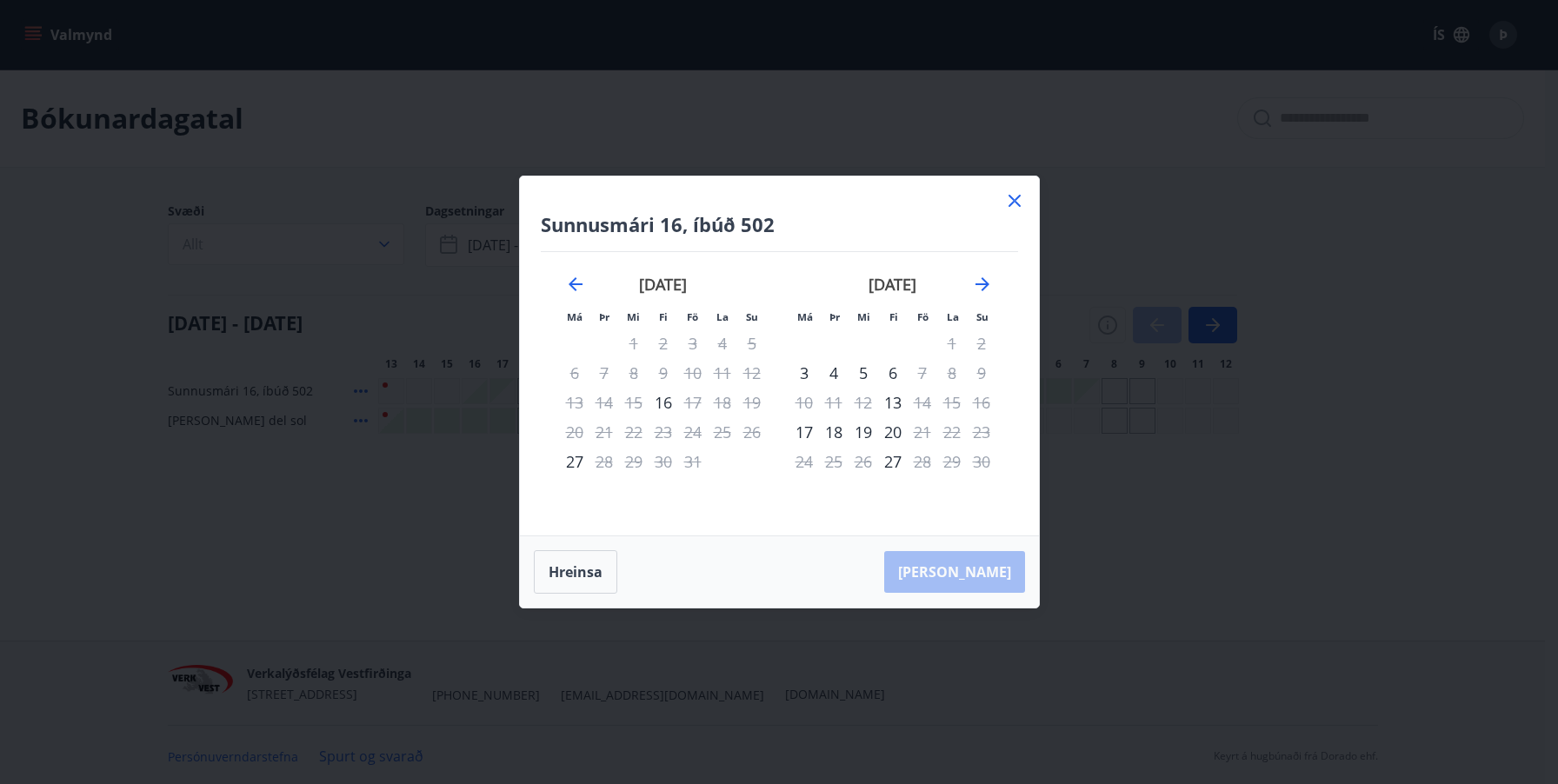
click at [1020, 201] on icon at bounding box center [1014, 201] width 21 height 21
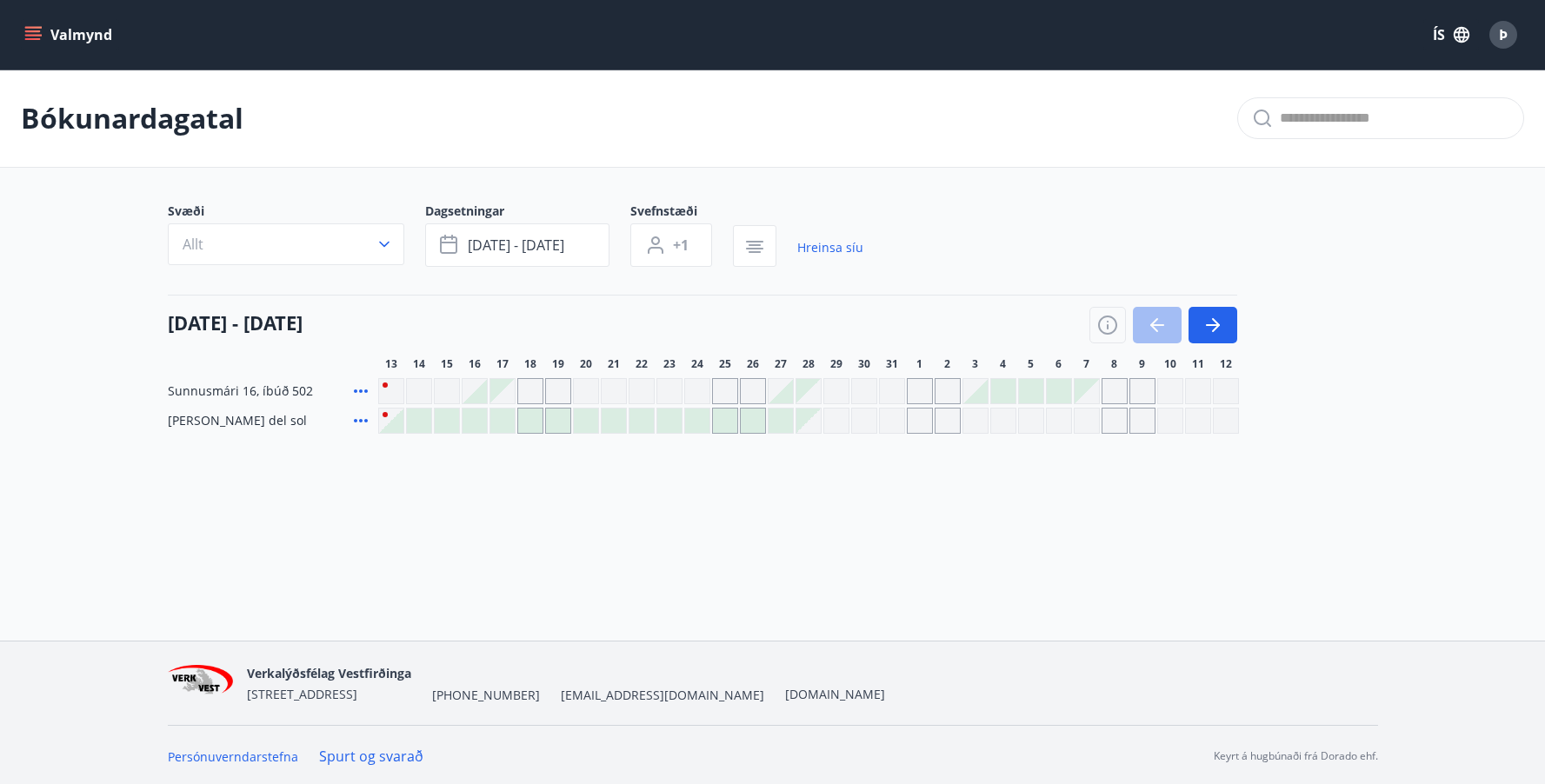
click at [1502, 34] on span "Þ" at bounding box center [1502, 34] width 8 height 19
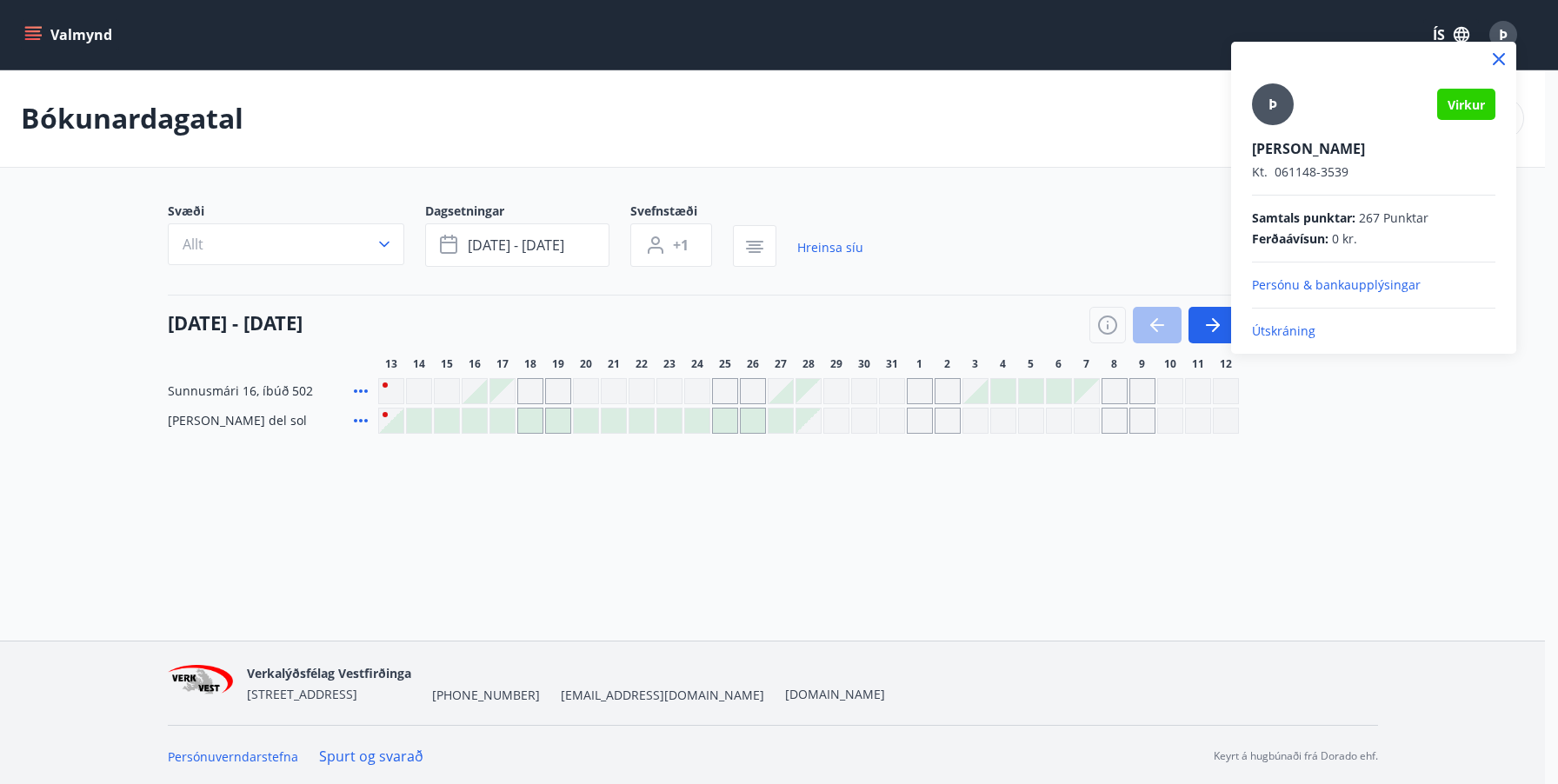
click at [1289, 333] on p "Útskráning" at bounding box center [1373, 331] width 243 height 18
